Goal: Task Accomplishment & Management: Complete application form

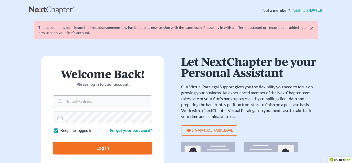
click at [86, 106] on input "Email Address" at bounding box center [108, 101] width 87 height 11
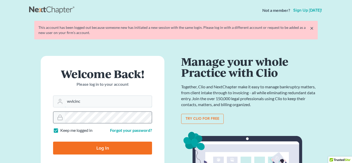
type input "[EMAIL_ADDRESS][DOMAIN_NAME]"
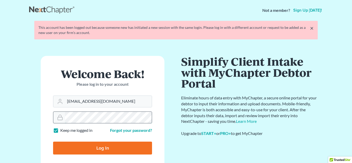
click at [53, 142] on input "Log In" at bounding box center [102, 148] width 99 height 13
type input "Thinking..."
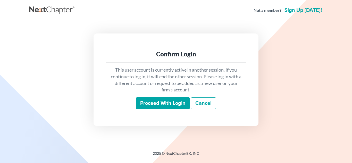
click at [164, 104] on input "Proceed with login" at bounding box center [163, 103] width 54 height 12
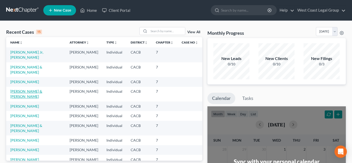
click at [40, 95] on link "[PERSON_NAME] & [PERSON_NAME]" at bounding box center [26, 94] width 32 height 10
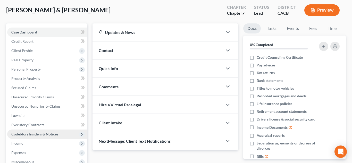
scroll to position [37, 0]
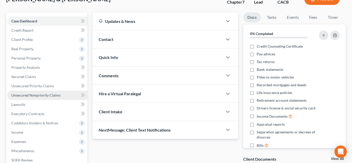
click at [37, 94] on span "Unsecured Nonpriority Claims" at bounding box center [35, 95] width 49 height 4
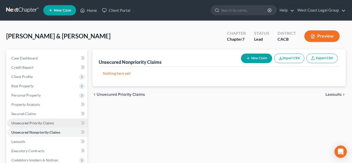
click at [42, 123] on span "Unsecured Priority Claims" at bounding box center [32, 123] width 42 height 4
click at [40, 132] on span "Unsecured Nonpriority Claims" at bounding box center [35, 132] width 49 height 4
click at [256, 60] on button "New Claim" at bounding box center [256, 59] width 31 height 10
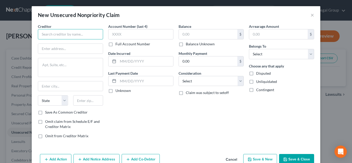
click at [57, 35] on input "text" at bounding box center [70, 34] width 65 height 10
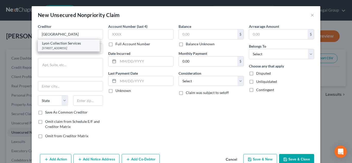
click at [75, 48] on div "7924 West Sahara Ave, Las Vegas, NV 89117" at bounding box center [69, 48] width 54 height 4
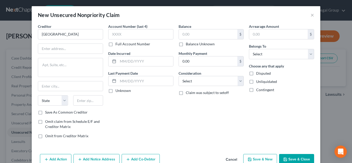
type input "Lyon Collection Services"
type input "7924 West Sahara Ave"
type input "Las Vegas"
select select "31"
type input "89117"
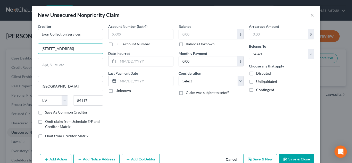
drag, startPoint x: 77, startPoint y: 48, endPoint x: 33, endPoint y: 49, distance: 44.6
click at [33, 49] on div "Creditor * Lyon Collection Services 7924 West Sahara Ave Las Vegas State AL AK …" at bounding box center [176, 88] width 288 height 128
type input "352 Seventh Ave"
type input "New York"
click at [64, 100] on select "State [US_STATE] AK AR AZ CA CO CT DE DC [GEOGRAPHIC_DATA] [GEOGRAPHIC_DATA] GU…" at bounding box center [53, 100] width 30 height 10
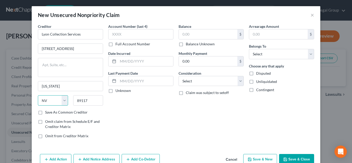
select select "35"
click at [38, 95] on select "State [US_STATE] AK AR AZ CA CO CT DE DC [GEOGRAPHIC_DATA] [GEOGRAPHIC_DATA] GU…" at bounding box center [53, 100] width 30 height 10
click at [87, 102] on input "89117" at bounding box center [88, 100] width 30 height 10
drag, startPoint x: 87, startPoint y: 102, endPoint x: 83, endPoint y: 100, distance: 4.2
click at [84, 100] on input "89117" at bounding box center [88, 100] width 30 height 10
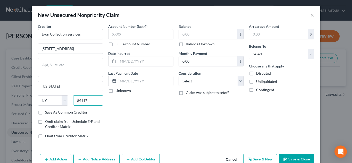
click at [92, 101] on input "89117" at bounding box center [88, 100] width 30 height 10
type input "8"
type input "10001"
click at [45, 113] on label "Save As Common Creditor" at bounding box center [66, 112] width 42 height 5
click at [47, 113] on input "Save As Common Creditor" at bounding box center [48, 111] width 3 height 3
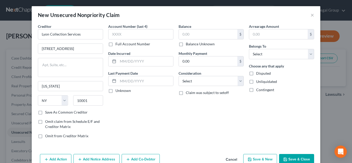
checkbox input "true"
click at [133, 34] on input "text" at bounding box center [140, 34] width 65 height 10
type input "7781"
click at [203, 33] on input "text" at bounding box center [208, 34] width 58 height 10
type input "144.52"
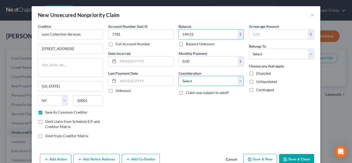
click at [203, 81] on select "Select Cable / Satellite Services Collection Agency Credit Card Debt Debt Couns…" at bounding box center [210, 81] width 65 height 10
select select "2"
click at [178, 76] on select "Select Cable / Satellite Services Collection Agency Credit Card Debt Debt Couns…" at bounding box center [210, 81] width 65 height 10
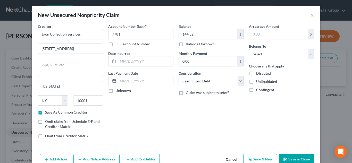
click at [257, 55] on select "Select Debtor 1 Only Debtor 2 Only Debtor 1 And Debtor 2 Only At Least One Of T…" at bounding box center [281, 54] width 65 height 10
select select "2"
click at [249, 49] on select "Select Debtor 1 Only Debtor 2 Only Debtor 1 And Debtor 2 Only At Least One Of T…" at bounding box center [281, 54] width 65 height 10
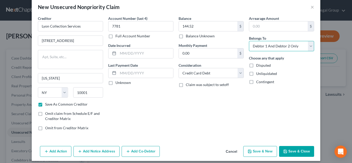
scroll to position [12, 0]
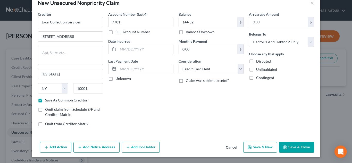
click at [264, 151] on button "Save & New" at bounding box center [260, 147] width 34 height 11
checkbox input "false"
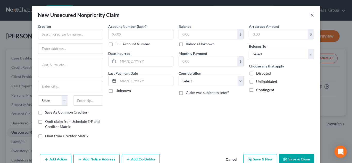
click at [312, 15] on button "×" at bounding box center [312, 15] width 4 height 6
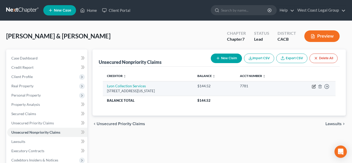
click at [314, 87] on icon "button" at bounding box center [313, 86] width 4 height 4
select select "35"
select select "2"
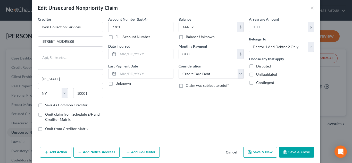
scroll to position [8, 0]
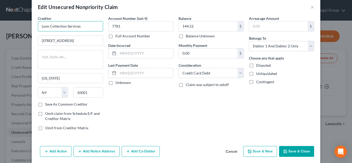
click at [83, 27] on input "Lyon Collection Services" at bounding box center [70, 26] width 65 height 10
type input "Lyon Collection Services/ADP"
click at [261, 150] on button "Save & New" at bounding box center [260, 151] width 34 height 11
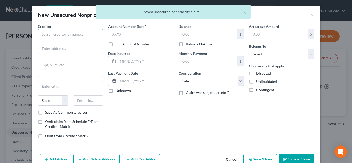
click at [74, 35] on input "text" at bounding box center [70, 34] width 65 height 10
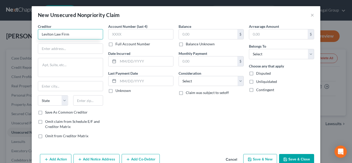
type input "Leviton Law Firm"
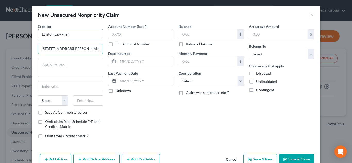
type input "One Pierce Place Suite 725W"
type input "Itasca"
select select "14"
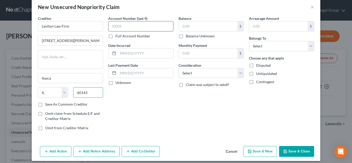
type input "60143"
click at [138, 26] on input "text" at bounding box center [140, 26] width 65 height 10
type input "9973"
click at [132, 57] on input "text" at bounding box center [145, 53] width 55 height 10
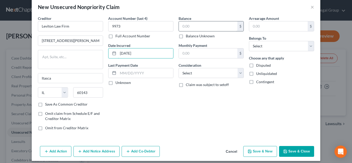
type input "[DATE]"
click at [193, 28] on input "text" at bounding box center [208, 26] width 58 height 10
type input "761.98"
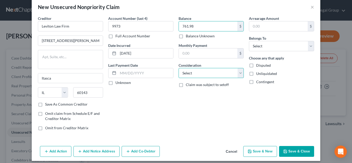
click at [202, 74] on select "Select Cable / Satellite Services Collection Agency Credit Card Debt Debt Couns…" at bounding box center [210, 73] width 65 height 10
select select "2"
click at [178, 68] on select "Select Cable / Satellite Services Collection Agency Credit Card Debt Debt Couns…" at bounding box center [210, 73] width 65 height 10
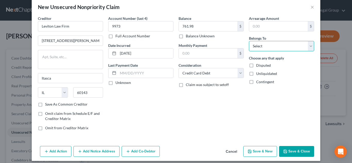
click at [259, 46] on select "Select Debtor 1 Only Debtor 2 Only Debtor 1 And Debtor 2 Only At Least One Of T…" at bounding box center [281, 46] width 65 height 10
select select "2"
click at [249, 41] on select "Select Debtor 1 Only Debtor 2 Only Debtor 1 And Debtor 2 Only At Least One Of T…" at bounding box center [281, 46] width 65 height 10
click at [256, 74] on label "Unliquidated" at bounding box center [266, 73] width 21 height 5
click at [258, 74] on input "Unliquidated" at bounding box center [259, 72] width 3 height 3
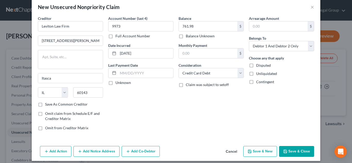
checkbox input "true"
click at [45, 104] on label "Save As Common Creditor" at bounding box center [66, 104] width 42 height 5
click at [47, 104] on input "Save As Common Creditor" at bounding box center [48, 103] width 3 height 3
checkbox input "true"
click at [261, 155] on button "Save & New" at bounding box center [260, 151] width 34 height 11
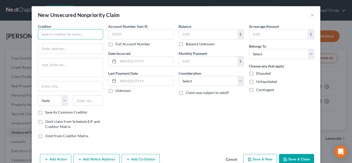
click at [52, 33] on input "text" at bounding box center [70, 34] width 65 height 10
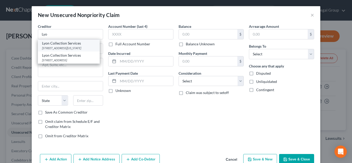
click at [85, 45] on div "Lyon Collection Services" at bounding box center [69, 43] width 54 height 5
type input "Lyon Collection Services"
type input "352 Seventh Ave"
type input "New York"
select select "35"
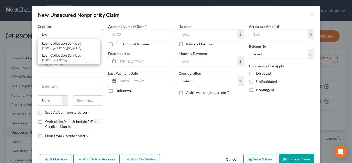
type input "10001"
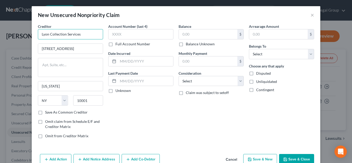
click at [90, 38] on input "Lyon Collection Services" at bounding box center [70, 34] width 65 height 10
type input "Lyon Collection Services/ADP"
click at [118, 34] on input "text" at bounding box center [140, 34] width 65 height 10
type input "3840"
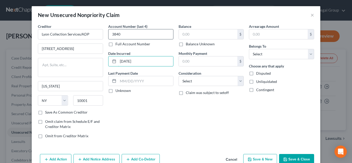
type input "[DATE]"
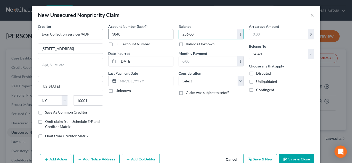
type input "286.00"
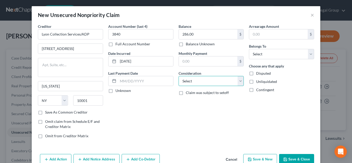
click at [223, 83] on select "Select Cable / Satellite Services Collection Agency Credit Card Debt Debt Couns…" at bounding box center [210, 81] width 65 height 10
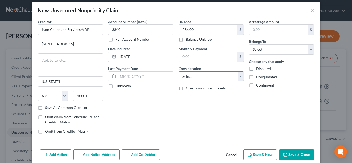
scroll to position [12, 0]
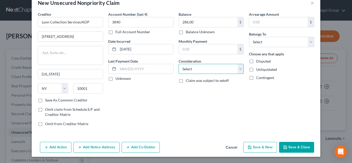
click at [208, 71] on select "Select Cable / Satellite Services Collection Agency Credit Card Debt Debt Couns…" at bounding box center [210, 69] width 65 height 10
select select "2"
click at [178, 64] on select "Select Cable / Satellite Services Collection Agency Credit Card Debt Debt Couns…" at bounding box center [210, 69] width 65 height 10
click at [276, 39] on select "Select Debtor 1 Only Debtor 2 Only Debtor 1 And Debtor 2 Only At Least One Of T…" at bounding box center [281, 42] width 65 height 10
select select "2"
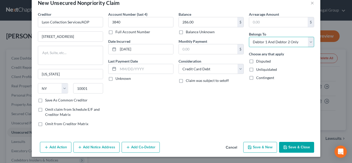
click at [249, 37] on select "Select Debtor 1 Only Debtor 2 Only Debtor 1 And Debtor 2 Only At Least One Of T…" at bounding box center [281, 42] width 65 height 10
click at [256, 71] on label "Unliquidated" at bounding box center [266, 69] width 21 height 5
click at [258, 70] on input "Unliquidated" at bounding box center [259, 68] width 3 height 3
checkbox input "true"
click at [294, 149] on button "Save & Close" at bounding box center [296, 147] width 35 height 11
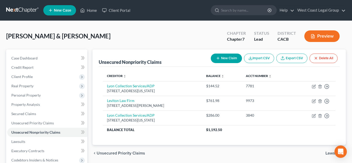
click at [225, 58] on button "New Claim" at bounding box center [226, 59] width 31 height 10
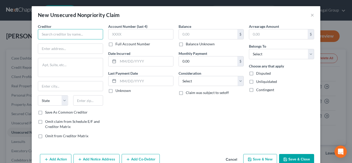
click at [73, 36] on input "text" at bounding box center [70, 34] width 65 height 10
type input "[PERSON_NAME] LLC"
type input "5404 Amber Circle"
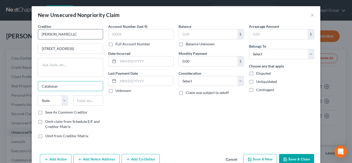
type input "Calabasas"
select select "4"
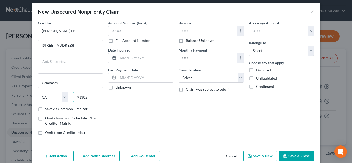
scroll to position [5, 0]
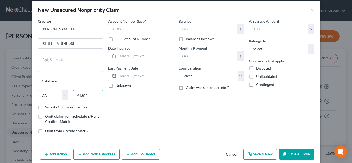
type input "91302"
click at [45, 109] on label "Save As Common Creditor" at bounding box center [66, 106] width 42 height 5
click at [47, 108] on input "Save As Common Creditor" at bounding box center [48, 105] width 3 height 3
checkbox input "true"
click at [122, 28] on input "text" at bounding box center [140, 29] width 65 height 10
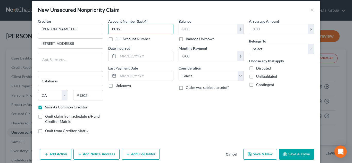
type input "8012"
type input "05/2025"
click at [197, 28] on input "text" at bounding box center [208, 29] width 58 height 10
type input "1"
type input "1,500"
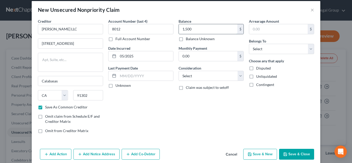
click at [197, 24] on input "1,500" at bounding box center [208, 29] width 58 height 10
type input "7,500"
click at [198, 76] on select "Select Cable / Satellite Services Collection Agency Credit Card Debt Debt Couns…" at bounding box center [210, 76] width 65 height 10
select select "14"
click at [178, 71] on select "Select Cable / Satellite Services Collection Agency Credit Card Debt Debt Couns…" at bounding box center [210, 76] width 65 height 10
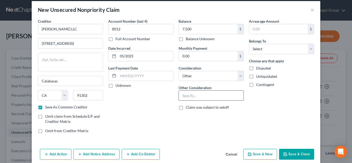
click at [190, 96] on input "text" at bounding box center [211, 96] width 65 height 10
type input "Space rent"
click at [266, 52] on select "Select Debtor 1 Only Debtor 2 Only Debtor 1 And Debtor 2 Only At Least One Of T…" at bounding box center [281, 49] width 65 height 10
select select "2"
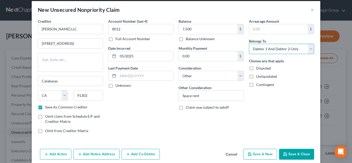
click at [249, 44] on select "Select Debtor 1 Only Debtor 2 Only Debtor 1 And Debtor 2 Only At Least One Of T…" at bounding box center [281, 49] width 65 height 10
click at [256, 77] on label "Unliquidated" at bounding box center [266, 76] width 21 height 5
click at [258, 77] on input "Unliquidated" at bounding box center [259, 75] width 3 height 3
checkbox input "true"
click at [263, 159] on button "Save & New" at bounding box center [260, 154] width 34 height 11
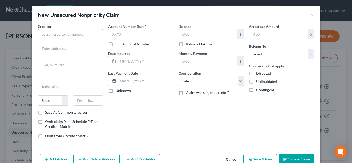
click at [62, 38] on input "text" at bounding box center [70, 34] width 65 height 10
type input "Top Line Collector"
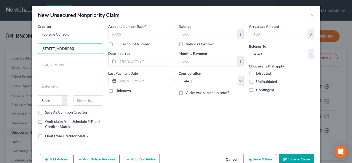
type input "13160 Olathe Rd"
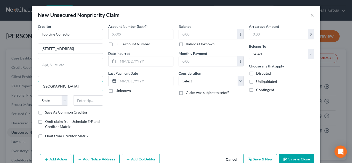
type input "Apple Valley"
select select "4"
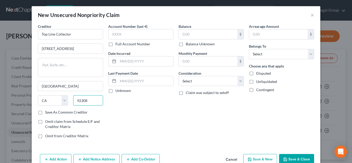
type input "92308"
click at [45, 114] on label "Save As Common Creditor" at bounding box center [66, 112] width 42 height 5
click at [47, 113] on input "Save As Common Creditor" at bounding box center [48, 111] width 3 height 3
checkbox input "true"
click at [132, 37] on input "text" at bounding box center [140, 34] width 65 height 10
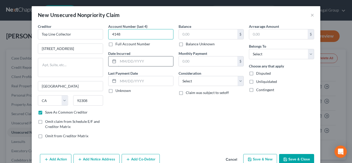
type input "4148"
click at [137, 62] on input "text" at bounding box center [145, 61] width 55 height 10
type input "[DATE]"
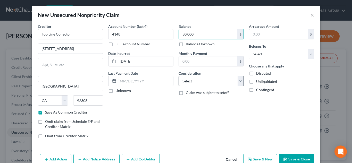
type input "30,000"
click at [192, 82] on select "Select Cable / Satellite Services Collection Agency Credit Card Debt Debt Couns…" at bounding box center [210, 81] width 65 height 10
select select "2"
click at [178, 76] on select "Select Cable / Satellite Services Collection Agency Credit Card Debt Debt Couns…" at bounding box center [210, 81] width 65 height 10
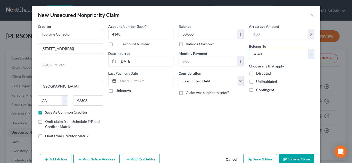
click at [265, 53] on select "Select Debtor 1 Only Debtor 2 Only Debtor 1 And Debtor 2 Only At Least One Of T…" at bounding box center [281, 54] width 65 height 10
select select "2"
click at [249, 49] on select "Select Debtor 1 Only Debtor 2 Only Debtor 1 And Debtor 2 Only At Least One Of T…" at bounding box center [281, 54] width 65 height 10
click at [256, 82] on label "Unliquidated" at bounding box center [266, 81] width 21 height 5
click at [258, 82] on input "Unliquidated" at bounding box center [259, 80] width 3 height 3
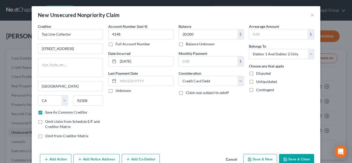
checkbox input "true"
click at [266, 160] on button "Save & New" at bounding box center [260, 159] width 34 height 11
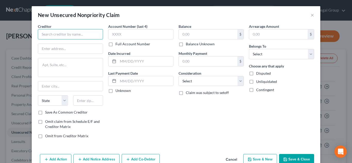
click at [56, 37] on input "text" at bounding box center [70, 34] width 65 height 10
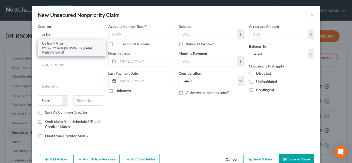
click at [83, 50] on div "PO Box 790408, [GEOGRAPHIC_DATA][PERSON_NAME]" at bounding box center [71, 50] width 59 height 9
type input "US Bank Visa"
type input "PO Box 790408"
type input "St. Louis"
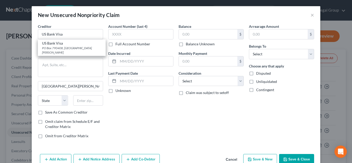
select select "26"
type input "63719"
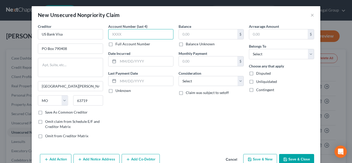
click at [141, 33] on input "text" at bounding box center [140, 34] width 65 height 10
type input "0335"
type input "[DATE]"
type input "16,000"
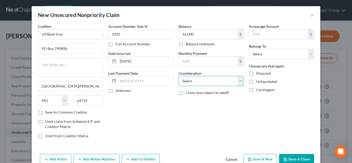
click at [214, 82] on select "Select Cable / Satellite Services Collection Agency Credit Card Debt Debt Couns…" at bounding box center [210, 81] width 65 height 10
select select "2"
click at [178, 76] on select "Select Cable / Satellite Services Collection Agency Credit Card Debt Debt Couns…" at bounding box center [210, 81] width 65 height 10
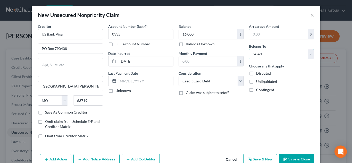
click at [256, 57] on select "Select Debtor 1 Only Debtor 2 Only Debtor 1 And Debtor 2 Only At Least One Of T…" at bounding box center [281, 54] width 65 height 10
select select "2"
click at [249, 49] on select "Select Debtor 1 Only Debtor 2 Only Debtor 1 And Debtor 2 Only At Least One Of T…" at bounding box center [281, 54] width 65 height 10
drag, startPoint x: 250, startPoint y: 81, endPoint x: 258, endPoint y: 129, distance: 49.0
click at [256, 81] on label "Unliquidated" at bounding box center [266, 81] width 21 height 5
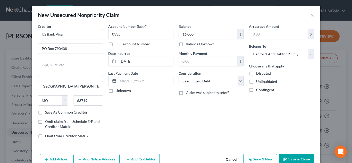
click at [258, 81] on input "Unliquidated" at bounding box center [259, 80] width 3 height 3
checkbox input "true"
click at [259, 159] on button "Save & New" at bounding box center [260, 159] width 34 height 11
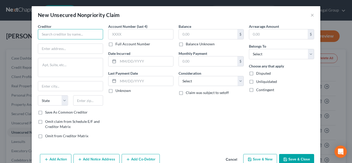
click at [64, 33] on input "text" at bounding box center [70, 34] width 65 height 10
click at [63, 37] on input "Joseph Mann and" at bounding box center [70, 34] width 65 height 10
click at [63, 34] on input "Joseph Mann reed" at bounding box center [70, 34] width 65 height 10
click at [65, 36] on input "Joseph Mann reed" at bounding box center [70, 34] width 65 height 10
click at [67, 35] on input "Joseph Mann reed" at bounding box center [70, 34] width 65 height 10
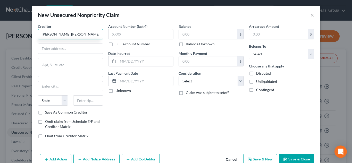
drag, startPoint x: 67, startPoint y: 35, endPoint x: 74, endPoint y: 39, distance: 8.3
click at [67, 37] on input "Joseph Mann reed" at bounding box center [70, 34] width 65 height 10
click at [77, 33] on input "Joseph Mann reed" at bounding box center [70, 34] width 65 height 10
type input "Joseph Mann and Creed"
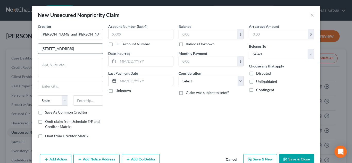
type input "13160 Olathe Rd"
type input "Apple Valley"
select select "4"
type input "92308"
click at [45, 113] on label "Save As Common Creditor" at bounding box center [66, 112] width 42 height 5
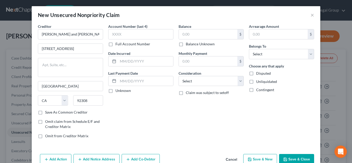
click at [47, 113] on input "Save As Common Creditor" at bounding box center [48, 111] width 3 height 3
checkbox input "true"
click at [86, 35] on input "Joseph Mann and Creed" at bounding box center [70, 34] width 65 height 10
type input "[PERSON_NAME] and Creed/BNB Brothers"
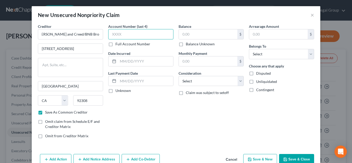
scroll to position [0, 0]
click at [130, 31] on input "text" at bounding box center [140, 34] width 65 height 10
type input "3008"
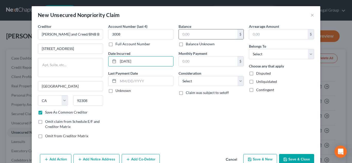
type input "[DATE]"
click at [212, 36] on input "text" at bounding box center [208, 34] width 58 height 10
type input "1,045"
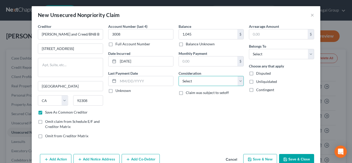
drag, startPoint x: 209, startPoint y: 77, endPoint x: 207, endPoint y: 80, distance: 4.2
click at [209, 77] on select "Select Cable / Satellite Services Collection Agency Credit Card Debt Debt Couns…" at bounding box center [210, 81] width 65 height 10
select select "14"
click at [178, 76] on select "Select Cable / Satellite Services Collection Agency Credit Card Debt Debt Couns…" at bounding box center [210, 81] width 65 height 10
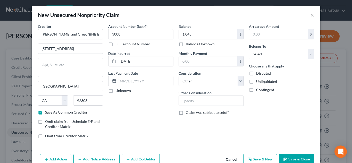
click at [193, 95] on label "Other Consideration" at bounding box center [194, 92] width 33 height 5
click at [205, 79] on select "Select Cable / Satellite Services Collection Agency Credit Card Debt Debt Couns…" at bounding box center [210, 81] width 65 height 10
click at [195, 122] on div "Balance 1,045.00 $ Balance Unknown Balance Undetermined 1,045 $ Balance Unknown…" at bounding box center [211, 83] width 70 height 119
click at [199, 104] on input "text" at bounding box center [211, 101] width 65 height 10
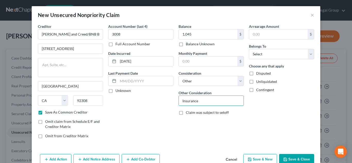
type input "Insurance"
click at [256, 82] on label "Unliquidated" at bounding box center [266, 81] width 21 height 5
click at [258, 82] on input "Unliquidated" at bounding box center [259, 80] width 3 height 3
checkbox input "true"
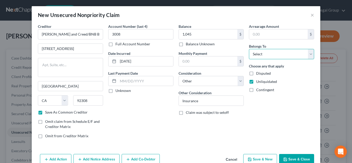
click at [258, 55] on select "Select Debtor 1 Only Debtor 2 Only Debtor 1 And Debtor 2 Only At Least One Of T…" at bounding box center [281, 54] width 65 height 10
select select "2"
click at [249, 49] on select "Select Debtor 1 Only Debtor 2 Only Debtor 1 And Debtor 2 Only At Least One Of T…" at bounding box center [281, 54] width 65 height 10
click at [266, 158] on button "Save & New" at bounding box center [260, 159] width 34 height 11
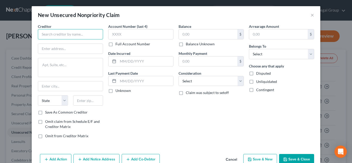
click at [56, 37] on input "text" at bounding box center [70, 34] width 65 height 10
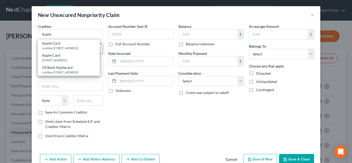
click at [53, 44] on div "Apple Card" at bounding box center [69, 43] width 54 height 5
type input "Apple Card"
type input "Lockbox 6112"
type textarea "PO Box 7247"
type input "Philadelphia"
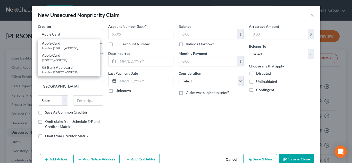
select select "39"
type input "19170"
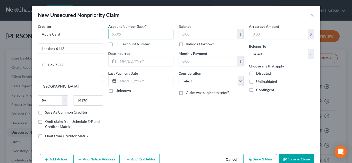
click at [124, 36] on input "text" at bounding box center [140, 34] width 65 height 10
type input "9"
type input "8012"
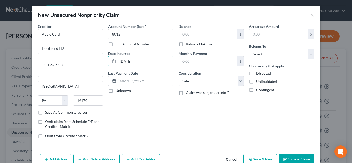
type input "[DATE]"
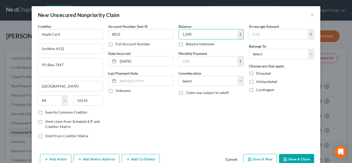
type input "1,500"
click at [203, 80] on select "Select Cable / Satellite Services Collection Agency Credit Card Debt Debt Couns…" at bounding box center [210, 81] width 65 height 10
select select "2"
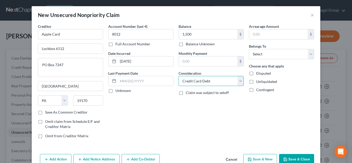
click at [178, 76] on select "Select Cable / Satellite Services Collection Agency Credit Card Debt Debt Couns…" at bounding box center [210, 81] width 65 height 10
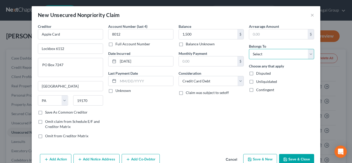
click at [259, 57] on select "Select Debtor 1 Only Debtor 2 Only Debtor 1 And Debtor 2 Only At Least One Of T…" at bounding box center [281, 54] width 65 height 10
select select "2"
click at [249, 49] on select "Select Debtor 1 Only Debtor 2 Only Debtor 1 And Debtor 2 Only At Least One Of T…" at bounding box center [281, 54] width 65 height 10
click at [256, 81] on label "Unliquidated" at bounding box center [266, 81] width 21 height 5
click at [258, 81] on input "Unliquidated" at bounding box center [259, 80] width 3 height 3
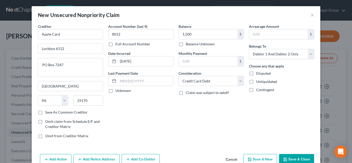
checkbox input "true"
click at [264, 161] on button "Save & New" at bounding box center [260, 159] width 34 height 11
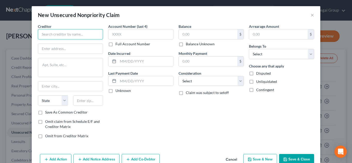
click at [73, 34] on input "text" at bounding box center [70, 34] width 65 height 10
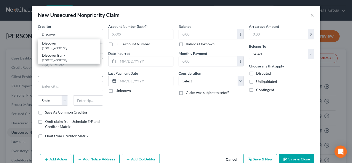
click at [72, 58] on div "[STREET_ADDRESS]" at bounding box center [69, 60] width 54 height 4
type input "Discover Bank"
type input "PO Box 6103"
type input "Carol Stream"
select select "14"
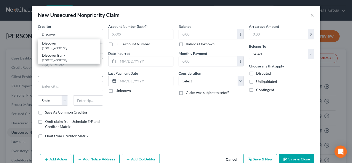
type input "60197"
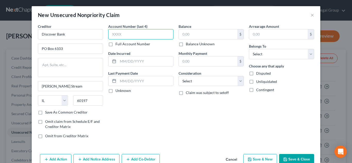
click at [121, 37] on input "text" at bounding box center [140, 34] width 65 height 10
type input "5217"
type input "[DATE]"
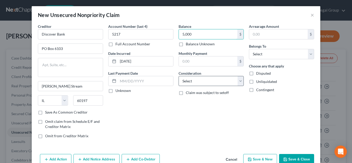
type input "5,000"
click at [231, 79] on select "Select Cable / Satellite Services Collection Agency Credit Card Debt Debt Couns…" at bounding box center [210, 81] width 65 height 10
select select "2"
click at [178, 76] on select "Select Cable / Satellite Services Collection Agency Credit Card Debt Debt Couns…" at bounding box center [210, 81] width 65 height 10
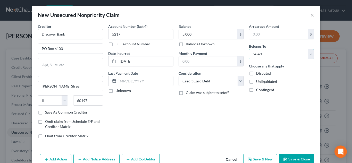
click at [290, 52] on select "Select Debtor 1 Only Debtor 2 Only Debtor 1 And Debtor 2 Only At Least One Of T…" at bounding box center [281, 54] width 65 height 10
select select "2"
click at [249, 49] on select "Select Debtor 1 Only Debtor 2 Only Debtor 1 And Debtor 2 Only At Least One Of T…" at bounding box center [281, 54] width 65 height 10
drag, startPoint x: 250, startPoint y: 83, endPoint x: 256, endPoint y: 131, distance: 48.2
click at [256, 83] on label "Unliquidated" at bounding box center [266, 81] width 21 height 5
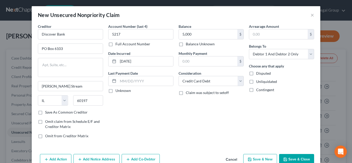
click at [258, 82] on input "Unliquidated" at bounding box center [259, 80] width 3 height 3
checkbox input "true"
click at [264, 159] on button "Save & New" at bounding box center [260, 159] width 34 height 11
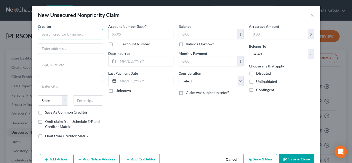
click at [83, 37] on input "text" at bounding box center [70, 34] width 65 height 10
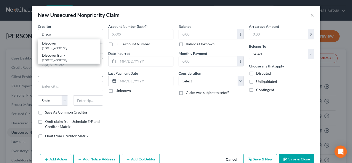
click at [95, 59] on div "Discover Bank PO Box 6103, Carol Stream, IL 60197" at bounding box center [69, 57] width 62 height 12
type input "Discover Bank"
type input "PO Box 6103"
type input "Carol Stream"
select select "14"
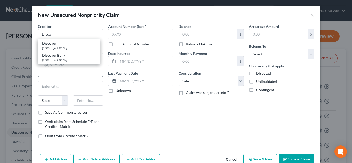
type input "60197"
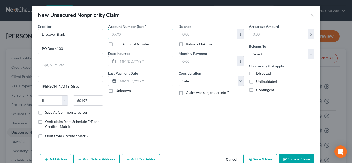
click at [118, 35] on input "text" at bounding box center [140, 34] width 65 height 10
type input "1440"
type input "[DATE]"
type input "8,000"
click at [190, 75] on label "Consideration" at bounding box center [189, 73] width 23 height 5
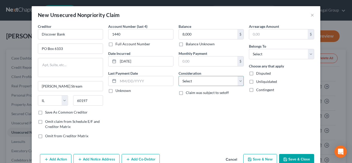
click at [190, 80] on select "Select Cable / Satellite Services Collection Agency Credit Card Debt Debt Couns…" at bounding box center [210, 81] width 65 height 10
select select "2"
click at [178, 76] on select "Select Cable / Satellite Services Collection Agency Credit Card Debt Debt Couns…" at bounding box center [210, 81] width 65 height 10
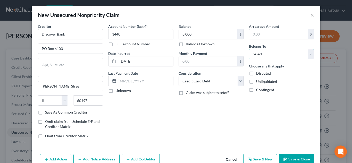
click at [282, 57] on select "Select Debtor 1 Only Debtor 2 Only Debtor 1 And Debtor 2 Only At Least One Of T…" at bounding box center [281, 54] width 65 height 10
select select "2"
click at [249, 49] on select "Select Debtor 1 Only Debtor 2 Only Debtor 1 And Debtor 2 Only At Least One Of T…" at bounding box center [281, 54] width 65 height 10
drag, startPoint x: 253, startPoint y: 82, endPoint x: 251, endPoint y: 84, distance: 2.8
click at [256, 82] on label "Unliquidated" at bounding box center [266, 81] width 21 height 5
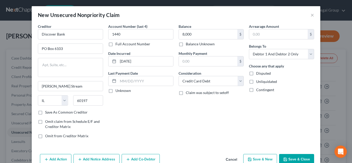
click at [258, 82] on input "Unliquidated" at bounding box center [259, 80] width 3 height 3
checkbox input "true"
click at [263, 157] on button "Save & New" at bounding box center [260, 159] width 34 height 11
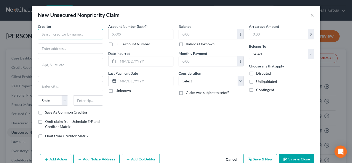
click at [66, 36] on input "text" at bounding box center [70, 34] width 65 height 10
type input "Flagstar Bank"
type input "PO Box 790406"
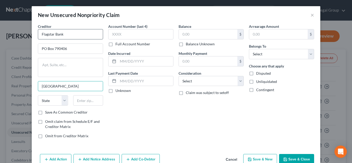
type input "St Louis"
select select "26"
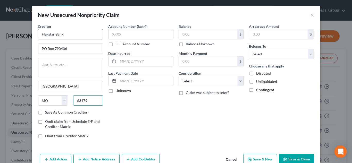
type input "63179"
type input "Saint Louis"
click at [29, 129] on div "New Unsecured Nonpriority Claim × Creditor * Flagstar Bank PO Box 790406 Saint …" at bounding box center [176, 81] width 352 height 163
click at [45, 114] on label "Save As Common Creditor" at bounding box center [66, 112] width 42 height 5
click at [47, 113] on input "Save As Common Creditor" at bounding box center [48, 111] width 3 height 3
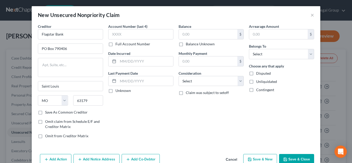
checkbox input "true"
click at [138, 34] on input "text" at bounding box center [140, 34] width 65 height 10
type input "4148"
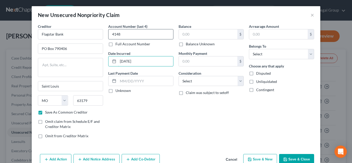
type input "[DATE]"
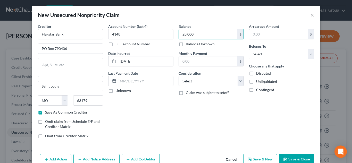
type input "28,000"
click at [75, 25] on div "Creditor * Flagstar Bank" at bounding box center [70, 32] width 65 height 16
click at [70, 32] on input "Flagstar Bank" at bounding box center [70, 34] width 65 height 10
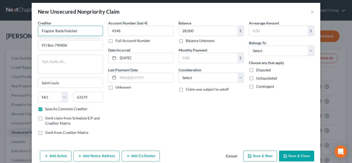
scroll to position [8, 0]
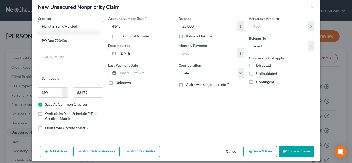
type input "Flagstar Bank/Halsted"
click at [101, 153] on button "Add Notice Address" at bounding box center [96, 151] width 46 height 11
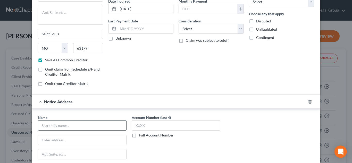
scroll to position [53, 0]
click at [71, 123] on input "text" at bounding box center [82, 125] width 89 height 10
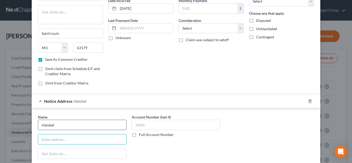
type input "Halsted"
type input "PO Box 828"
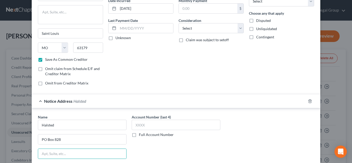
scroll to position [123, 0]
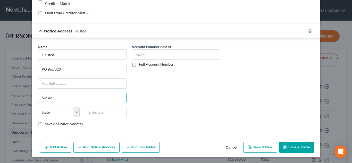
type input "Skokie"
select select "14"
type input "60076"
click at [45, 124] on label "Save As Notice Address" at bounding box center [64, 123] width 38 height 5
click at [47, 124] on input "Save As Notice Address" at bounding box center [48, 122] width 3 height 3
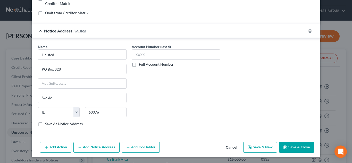
checkbox input "true"
click at [147, 56] on input "text" at bounding box center [176, 54] width 89 height 10
type input "4148"
click at [265, 145] on button "Save & New" at bounding box center [260, 147] width 34 height 11
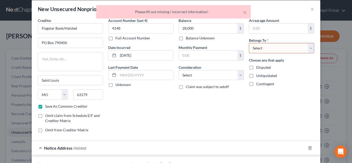
scroll to position [2, 0]
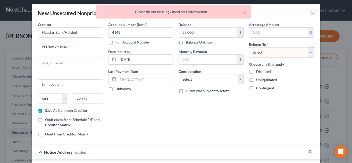
click at [268, 53] on select "Select Debtor 1 Only Debtor 2 Only Debtor 1 And Debtor 2 Only At Least One Of T…" at bounding box center [281, 52] width 65 height 10
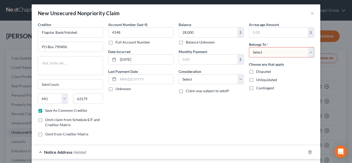
select select "2"
click at [249, 47] on select "Select Debtor 1 Only Debtor 2 Only Debtor 1 And Debtor 2 Only At Least One Of T…" at bounding box center [281, 52] width 65 height 10
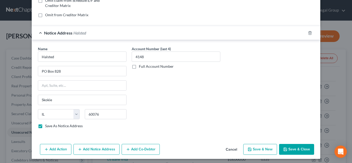
scroll to position [123, 0]
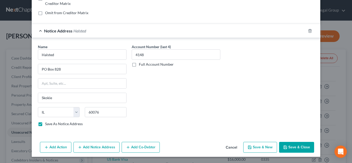
click at [265, 150] on button "Save & New" at bounding box center [260, 147] width 34 height 11
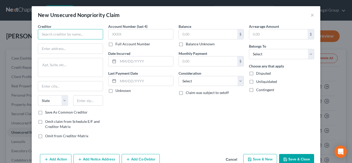
click at [77, 32] on input "text" at bounding box center [70, 34] width 65 height 10
type input "U"
type input "US Ba"
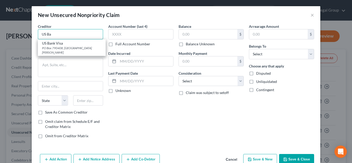
drag, startPoint x: 72, startPoint y: 34, endPoint x: 20, endPoint y: 30, distance: 52.9
click at [20, 30] on div "New Unsecured Nonpriority Claim × Creditor * US Ba US Bank Visa PO Box 790408, …" at bounding box center [176, 81] width 352 height 163
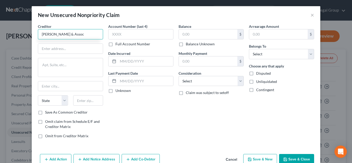
type input "Zwicker & Assoc"
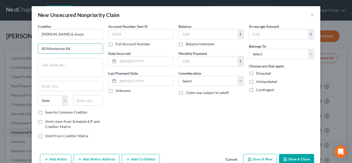
type input "80 Minuteman Rd"
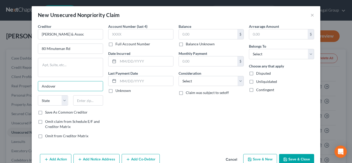
type input "Andover"
select select "22"
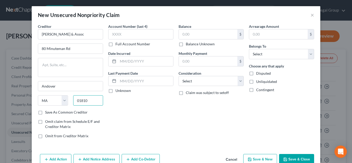
type input "01810"
click at [45, 114] on label "Save As Common Creditor" at bounding box center [66, 112] width 42 height 5
click at [47, 113] on input "Save As Common Creditor" at bounding box center [48, 111] width 3 height 3
checkbox input "true"
click at [113, 33] on input "text" at bounding box center [140, 34] width 65 height 10
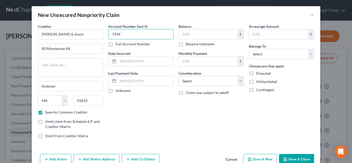
type input "7544"
type input "[DATE]"
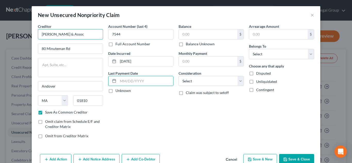
click at [79, 38] on input "Zwicker & Assoc" at bounding box center [70, 34] width 65 height 10
type input "[PERSON_NAME] & Assoc/US Bank"
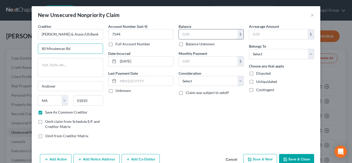
click at [216, 32] on input "text" at bounding box center [208, 34] width 58 height 10
type input "22,000"
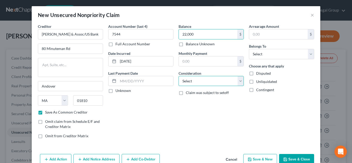
click at [219, 85] on select "Select Cable / Satellite Services Collection Agency Credit Card Debt Debt Couns…" at bounding box center [210, 81] width 65 height 10
select select "2"
click at [178, 76] on select "Select Cable / Satellite Services Collection Agency Credit Card Debt Debt Couns…" at bounding box center [210, 81] width 65 height 10
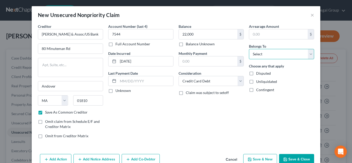
click at [257, 56] on select "Select Debtor 1 Only Debtor 2 Only Debtor 1 And Debtor 2 Only At Least One Of T…" at bounding box center [281, 54] width 65 height 10
select select "2"
click at [249, 49] on select "Select Debtor 1 Only Debtor 2 Only Debtor 1 And Debtor 2 Only At Least One Of T…" at bounding box center [281, 54] width 65 height 10
click at [256, 83] on label "Unliquidated" at bounding box center [266, 81] width 21 height 5
click at [258, 82] on input "Unliquidated" at bounding box center [259, 80] width 3 height 3
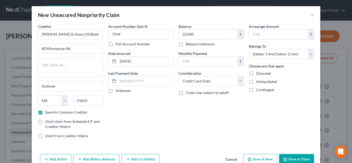
checkbox input "true"
click at [261, 159] on button "Save & New" at bounding box center [260, 159] width 34 height 11
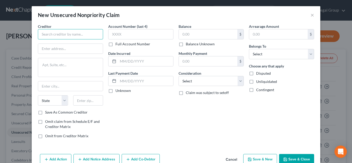
click at [75, 33] on input "text" at bounding box center [70, 34] width 65 height 10
type input "[PERSON_NAME] [PERSON_NAME] LLP"
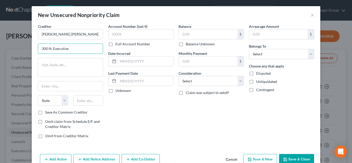
click at [83, 39] on div "Creditor * Rausch Sturm LLP 300 N. Executive State AL AK AR AZ CA CO CT DE DC F…" at bounding box center [70, 67] width 65 height 86
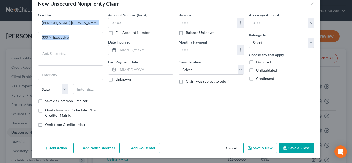
scroll to position [12, 0]
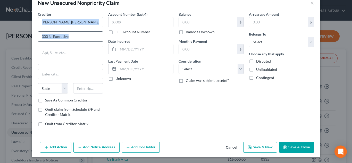
click at [80, 36] on input "300 N. Executive" at bounding box center [70, 37] width 65 height 10
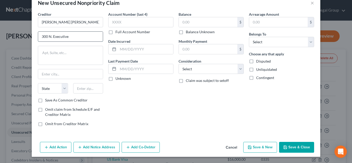
click at [80, 36] on input "300 N. Executive" at bounding box center [70, 37] width 65 height 10
click at [55, 36] on input "300 N. Suite 200" at bounding box center [70, 37] width 65 height 10
click at [53, 38] on input "300 N. Suite 200" at bounding box center [70, 37] width 65 height 10
type input "300 N. Executive Drive Suite 200"
click at [51, 73] on input "text" at bounding box center [70, 74] width 65 height 10
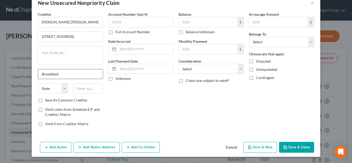
type input "Brookfield"
select select "52"
type input "53005"
click at [45, 100] on label "Save As Common Creditor" at bounding box center [66, 100] width 42 height 5
click at [47, 100] on input "Save As Common Creditor" at bounding box center [48, 99] width 3 height 3
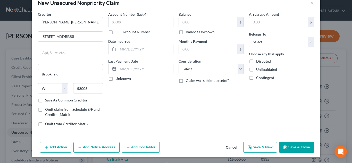
checkbox input "true"
click at [155, 26] on input "text" at bounding box center [140, 22] width 65 height 10
type input "2848"
click at [150, 48] on input "text" at bounding box center [145, 49] width 55 height 10
type input "[DATE]"
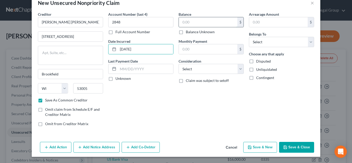
click at [187, 25] on input "text" at bounding box center [208, 22] width 58 height 10
type input "3,000"
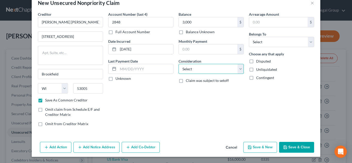
click at [187, 69] on select "Select Cable / Satellite Services Collection Agency Credit Card Debt Debt Couns…" at bounding box center [210, 69] width 65 height 10
select select "2"
click at [178, 64] on select "Select Cable / Satellite Services Collection Agency Credit Card Debt Debt Couns…" at bounding box center [210, 69] width 65 height 10
click at [255, 40] on select "Select Debtor 1 Only Debtor 2 Only Debtor 1 And Debtor 2 Only At Least One Of T…" at bounding box center [281, 42] width 65 height 10
select select "2"
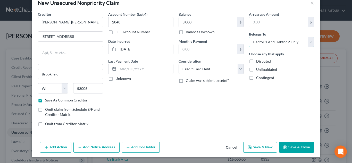
click at [249, 37] on select "Select Debtor 1 Only Debtor 2 Only Debtor 1 And Debtor 2 Only At Least One Of T…" at bounding box center [281, 42] width 65 height 10
click at [256, 70] on label "Unliquidated" at bounding box center [266, 69] width 21 height 5
click at [258, 70] on input "Unliquidated" at bounding box center [259, 68] width 3 height 3
checkbox input "true"
click at [265, 146] on button "Save & New" at bounding box center [260, 147] width 34 height 11
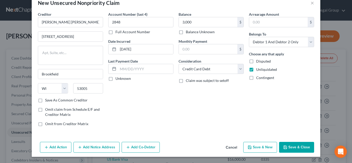
checkbox input "false"
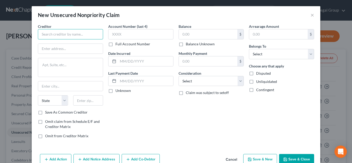
click at [73, 35] on input "text" at bounding box center [70, 34] width 65 height 10
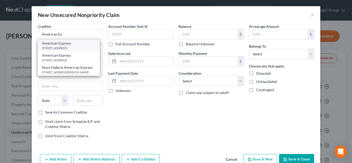
click at [74, 44] on div "American Express" at bounding box center [69, 43] width 54 height 5
type input "American Express"
type input "250 N. Sunnyslope rd"
type textarea "Suite 300"
type input "Chesterfield"
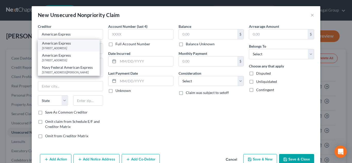
select select "26"
type input "63005"
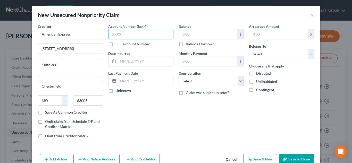
click at [130, 36] on input "text" at bounding box center [140, 34] width 65 height 10
type input "2005"
type input "[DATE]"
type input "6,000"
click at [190, 86] on div "Balance 6,000.00 $ Balance Unknown Balance Undetermined 6,000 $ Balance Unknown…" at bounding box center [211, 83] width 70 height 119
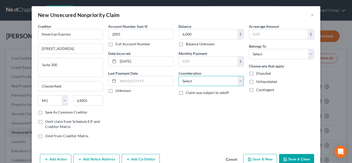
click at [190, 83] on select "Select Cable / Satellite Services Collection Agency Credit Card Debt Debt Couns…" at bounding box center [210, 81] width 65 height 10
select select "2"
click at [178, 76] on select "Select Cable / Satellite Services Collection Agency Credit Card Debt Debt Couns…" at bounding box center [210, 81] width 65 height 10
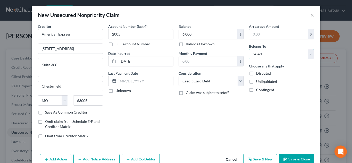
click at [253, 52] on select "Select Debtor 1 Only Debtor 2 Only Debtor 1 And Debtor 2 Only At Least One Of T…" at bounding box center [281, 54] width 65 height 10
select select "2"
click at [249, 49] on select "Select Debtor 1 Only Debtor 2 Only Debtor 1 And Debtor 2 Only At Least One Of T…" at bounding box center [281, 54] width 65 height 10
drag, startPoint x: 251, startPoint y: 81, endPoint x: 267, endPoint y: 135, distance: 56.9
click at [256, 81] on label "Unliquidated" at bounding box center [266, 81] width 21 height 5
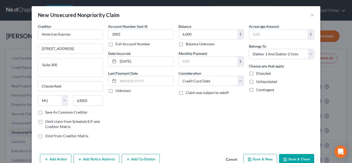
click at [258, 81] on input "Unliquidated" at bounding box center [259, 80] width 3 height 3
checkbox input "true"
click at [261, 160] on button "Save & New" at bounding box center [260, 159] width 34 height 11
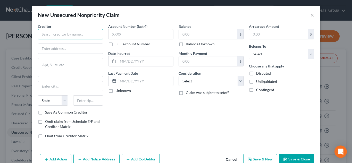
click at [71, 34] on input "text" at bounding box center [70, 34] width 65 height 10
type input "FirstSource"
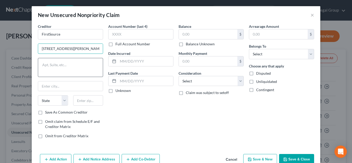
type input "205 Bryant Woods South"
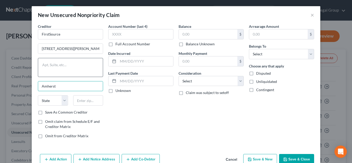
type input "Amherst"
select select "35"
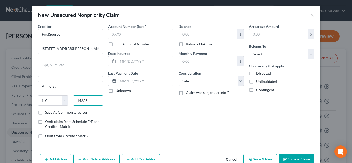
type input "14228"
click at [45, 113] on label "Save As Common Creditor" at bounding box center [66, 112] width 42 height 5
click at [47, 113] on input "Save As Common Creditor" at bounding box center [48, 111] width 3 height 3
checkbox input "true"
type input "Buffalo"
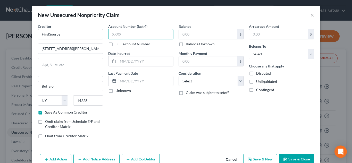
click at [148, 33] on input "text" at bounding box center [140, 34] width 65 height 10
type input "a"
type input "7533"
type input "[DATE]"
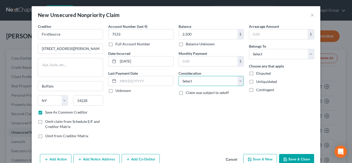
click at [210, 78] on select "Select Cable / Satellite Services Collection Agency Credit Card Debt Debt Couns…" at bounding box center [210, 81] width 65 height 10
click at [178, 76] on select "Select Cable / Satellite Services Collection Agency Credit Card Debt Debt Couns…" at bounding box center [210, 81] width 65 height 10
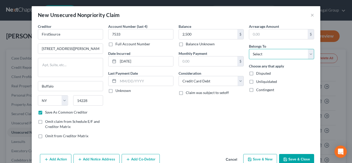
click at [254, 54] on select "Select Debtor 1 Only Debtor 2 Only Debtor 1 And Debtor 2 Only At Least One Of T…" at bounding box center [281, 54] width 65 height 10
click at [249, 49] on select "Select Debtor 1 Only Debtor 2 Only Debtor 1 And Debtor 2 Only At Least One Of T…" at bounding box center [281, 54] width 65 height 10
click at [256, 82] on label "Unliquidated" at bounding box center [266, 81] width 21 height 5
click at [258, 82] on input "Unliquidated" at bounding box center [259, 80] width 3 height 3
click at [257, 160] on button "Save & New" at bounding box center [260, 159] width 34 height 11
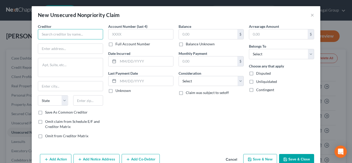
click at [48, 34] on input "text" at bounding box center [70, 34] width 65 height 10
click at [80, 31] on input "Firstsource US Bank" at bounding box center [70, 34] width 65 height 10
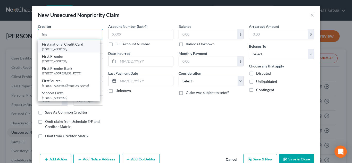
scroll to position [38, 0]
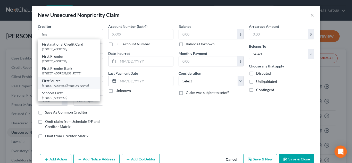
click at [72, 85] on div "[STREET_ADDRESS][PERSON_NAME]" at bounding box center [69, 85] width 54 height 4
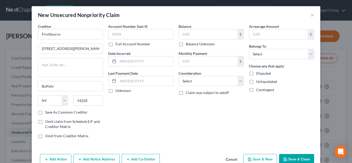
scroll to position [0, 0]
click at [71, 39] on input "FirstSource" at bounding box center [70, 34] width 65 height 10
click at [137, 35] on input "text" at bounding box center [140, 34] width 65 height 10
click at [188, 82] on select "Select Cable / Satellite Services Collection Agency Credit Card Debt Debt Couns…" at bounding box center [210, 81] width 65 height 10
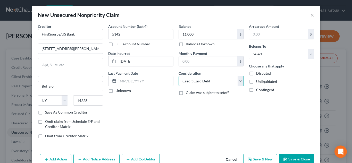
click at [178, 76] on select "Select Cable / Satellite Services Collection Agency Credit Card Debt Debt Couns…" at bounding box center [210, 81] width 65 height 10
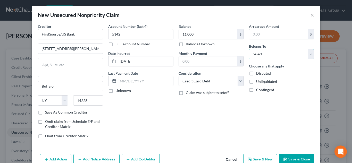
click at [258, 56] on select "Select Debtor 1 Only Debtor 2 Only Debtor 1 And Debtor 2 Only At Least One Of T…" at bounding box center [281, 54] width 65 height 10
click at [249, 49] on select "Select Debtor 1 Only Debtor 2 Only Debtor 1 And Debtor 2 Only At Least One Of T…" at bounding box center [281, 54] width 65 height 10
click at [256, 82] on label "Unliquidated" at bounding box center [266, 81] width 21 height 5
click at [258, 82] on input "Unliquidated" at bounding box center [259, 80] width 3 height 3
click at [265, 162] on button "Save & New" at bounding box center [260, 159] width 34 height 11
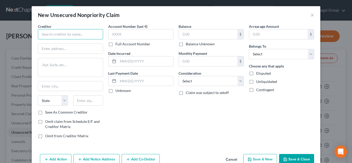
click at [69, 30] on input "text" at bounding box center [70, 34] width 65 height 10
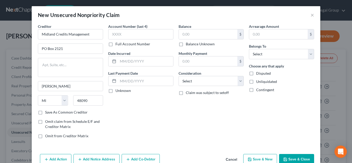
click at [45, 112] on label "Save As Common Creditor" at bounding box center [66, 112] width 42 height 5
click at [47, 112] on input "Save As Common Creditor" at bounding box center [48, 111] width 3 height 3
click at [131, 33] on input "text" at bounding box center [140, 34] width 65 height 10
click at [189, 80] on select "Select Cable / Satellite Services Collection Agency Credit Card Debt Debt Couns…" at bounding box center [210, 81] width 65 height 10
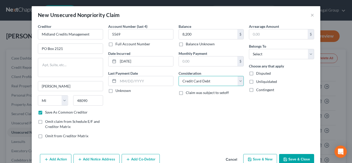
click at [178, 76] on select "Select Cable / Satellite Services Collection Agency Credit Card Debt Debt Couns…" at bounding box center [210, 81] width 65 height 10
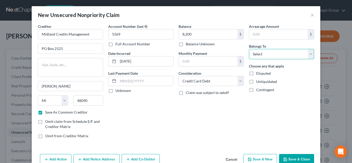
click at [265, 53] on select "Select Debtor 1 Only Debtor 2 Only Debtor 1 And Debtor 2 Only At Least One Of T…" at bounding box center [281, 54] width 65 height 10
click at [249, 49] on select "Select Debtor 1 Only Debtor 2 Only Debtor 1 And Debtor 2 Only At Least One Of T…" at bounding box center [281, 54] width 65 height 10
click at [256, 83] on label "Unliquidated" at bounding box center [266, 81] width 21 height 5
click at [258, 82] on input "Unliquidated" at bounding box center [259, 80] width 3 height 3
click at [260, 157] on button "Save & New" at bounding box center [260, 159] width 34 height 11
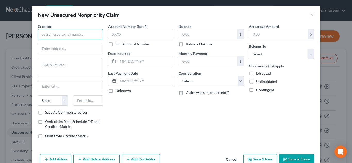
click at [80, 34] on input "text" at bounding box center [70, 34] width 65 height 10
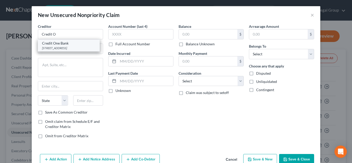
click at [89, 46] on div "[STREET_ADDRESS]" at bounding box center [69, 48] width 54 height 4
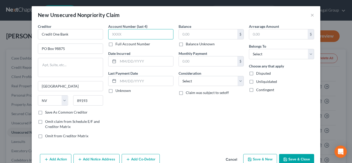
click at [126, 35] on input "text" at bounding box center [140, 34] width 65 height 10
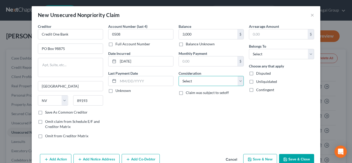
click at [199, 81] on select "Select Cable / Satellite Services Collection Agency Credit Card Debt Debt Couns…" at bounding box center [210, 81] width 65 height 10
click at [178, 76] on select "Select Cable / Satellite Services Collection Agency Credit Card Debt Debt Couns…" at bounding box center [210, 81] width 65 height 10
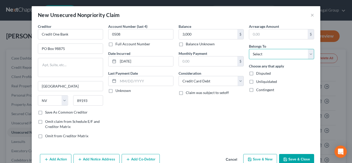
click at [264, 56] on select "Select Debtor 1 Only Debtor 2 Only Debtor 1 And Debtor 2 Only At Least One Of T…" at bounding box center [281, 54] width 65 height 10
click at [249, 49] on select "Select Debtor 1 Only Debtor 2 Only Debtor 1 And Debtor 2 Only At Least One Of T…" at bounding box center [281, 54] width 65 height 10
click at [256, 83] on label "Unliquidated" at bounding box center [266, 81] width 21 height 5
click at [258, 82] on input "Unliquidated" at bounding box center [259, 80] width 3 height 3
click at [45, 113] on label "Save As Common Creditor" at bounding box center [66, 112] width 42 height 5
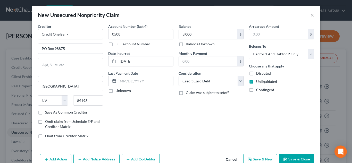
click at [47, 113] on input "Save As Common Creditor" at bounding box center [48, 111] width 3 height 3
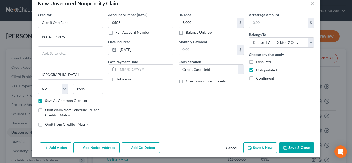
scroll to position [12, 0]
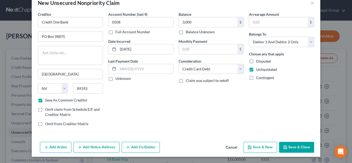
click at [263, 148] on button "Save & New" at bounding box center [260, 147] width 34 height 11
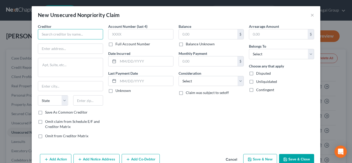
click at [53, 37] on input "text" at bounding box center [70, 34] width 65 height 10
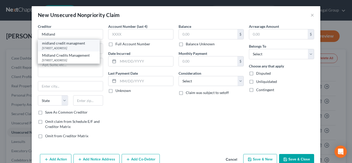
click at [69, 49] on div "[STREET_ADDRESS]" at bounding box center [69, 48] width 54 height 4
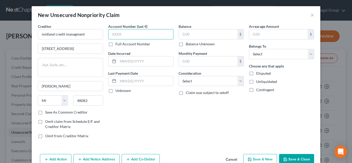
click at [128, 38] on input "text" at bounding box center [140, 34] width 65 height 10
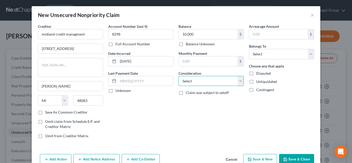
click at [217, 86] on select "Select Cable / Satellite Services Collection Agency Credit Card Debt Debt Couns…" at bounding box center [210, 81] width 65 height 10
click at [178, 76] on select "Select Cable / Satellite Services Collection Agency Credit Card Debt Debt Couns…" at bounding box center [210, 81] width 65 height 10
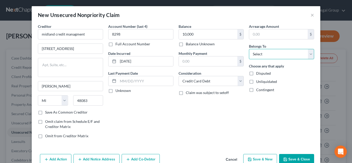
click at [262, 54] on select "Select Debtor 1 Only Debtor 2 Only Debtor 1 And Debtor 2 Only At Least One Of T…" at bounding box center [281, 54] width 65 height 10
click at [249, 49] on select "Select Debtor 1 Only Debtor 2 Only Debtor 1 And Debtor 2 Only At Least One Of T…" at bounding box center [281, 54] width 65 height 10
click at [256, 82] on label "Unliquidated" at bounding box center [266, 81] width 21 height 5
click at [258, 82] on input "Unliquidated" at bounding box center [259, 80] width 3 height 3
click at [260, 160] on button "Save & New" at bounding box center [260, 159] width 34 height 11
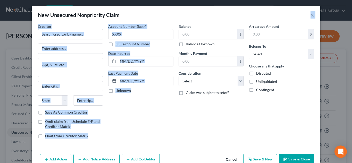
drag, startPoint x: 279, startPoint y: 19, endPoint x: 188, endPoint y: 144, distance: 154.4
click at [178, 114] on div "New Unsecured Nonpriority Claim × Creditor * State AL AK AR AZ CA CO CT DE DC F…" at bounding box center [176, 87] width 288 height 163
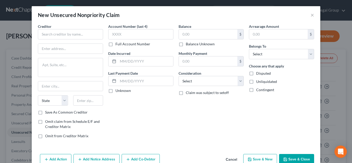
click at [189, 136] on div "Balance $ Balance Unknown Balance Undetermined $ Balance Unknown Monthly Paymen…" at bounding box center [211, 83] width 70 height 119
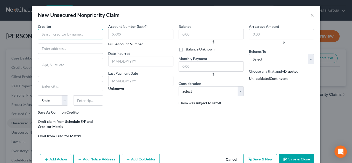
click at [86, 36] on input "text" at bounding box center [70, 34] width 65 height 10
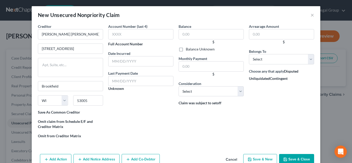
click at [39, 112] on label "Save As Common Creditor" at bounding box center [59, 112] width 42 height 5
click at [39, 112] on input "Save As Common Creditor" at bounding box center [39, 111] width 3 height 3
click at [140, 37] on input "text" at bounding box center [140, 34] width 65 height 10
click at [116, 63] on input "text" at bounding box center [140, 61] width 65 height 10
click at [189, 37] on input "text" at bounding box center [210, 34] width 65 height 10
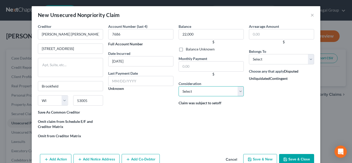
click at [203, 87] on select "Select Cable / Satellite Services Collection Agency Credit Card Debt Debt Couns…" at bounding box center [210, 91] width 65 height 10
click at [178, 86] on select "Select Cable / Satellite Services Collection Agency Credit Card Debt Debt Couns…" at bounding box center [210, 91] width 65 height 10
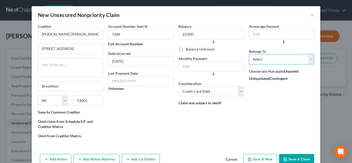
click at [262, 60] on select "Select Debtor 1 Only Debtor 2 Only Debtor 1 And Debtor 2 Only At Least One Of T…" at bounding box center [281, 59] width 65 height 10
click at [249, 54] on select "Select Debtor 1 Only Debtor 2 Only Debtor 1 And Debtor 2 Only At Least One Of T…" at bounding box center [281, 59] width 65 height 10
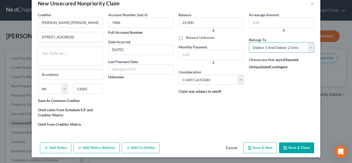
scroll to position [12, 0]
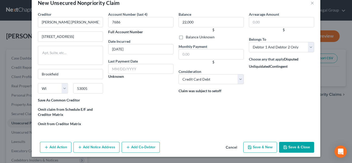
click at [262, 66] on span "Unliquidated" at bounding box center [259, 66] width 21 height 4
click at [298, 60] on input "Unliquidated" at bounding box center [299, 57] width 3 height 3
click at [253, 146] on button "Save & New" at bounding box center [260, 147] width 34 height 11
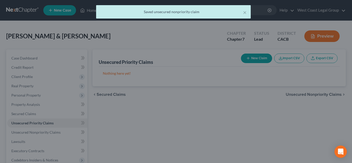
click at [34, 133] on div at bounding box center [176, 81] width 352 height 163
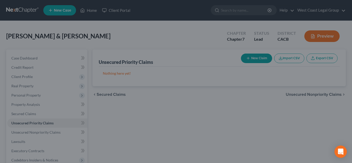
click at [34, 133] on div at bounding box center [176, 81] width 352 height 163
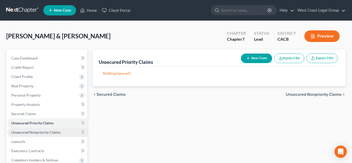
click at [52, 131] on span "Unsecured Nonpriority Claims" at bounding box center [35, 132] width 49 height 4
click at [51, 131] on span "Unsecured Nonpriority Claims" at bounding box center [35, 132] width 49 height 4
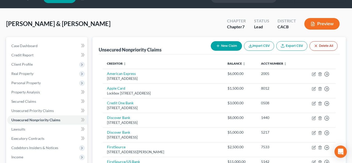
scroll to position [10, 0]
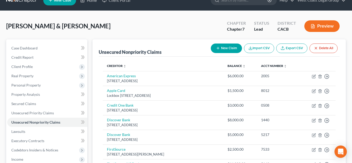
click at [218, 51] on button "New Claim" at bounding box center [226, 48] width 31 height 10
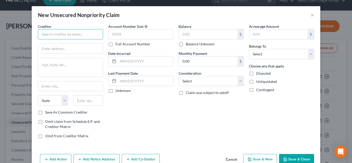
click at [47, 33] on input "text" at bounding box center [70, 34] width 65 height 10
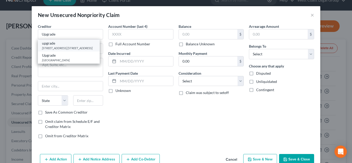
click at [39, 45] on div "upgrade [STREET_ADDRESS] [STREET_ADDRESS]" at bounding box center [69, 45] width 62 height 12
type input "upgrade"
type input "[STREET_ADDRESS]"
type textarea "Floor 10"
type input "Phoenix"
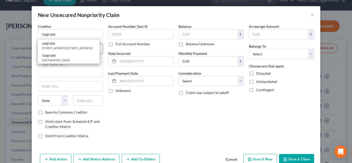
select select "3"
type input "85004"
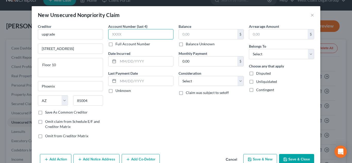
click at [138, 33] on input "text" at bounding box center [140, 34] width 65 height 10
click at [126, 59] on input "text" at bounding box center [145, 61] width 55 height 10
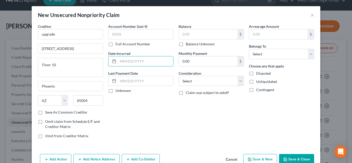
type input "[DATE]"
click at [45, 114] on label "Save As Common Creditor" at bounding box center [66, 112] width 42 height 5
click at [47, 113] on input "Save As Common Creditor" at bounding box center [48, 111] width 3 height 3
checkbox input "true"
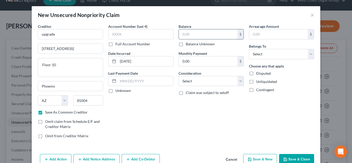
click at [196, 33] on input "text" at bounding box center [208, 34] width 58 height 10
type input "3,000"
click at [190, 77] on select "Select Cable / Satellite Services Collection Agency Credit Card Debt Debt Couns…" at bounding box center [210, 81] width 65 height 10
select select "2"
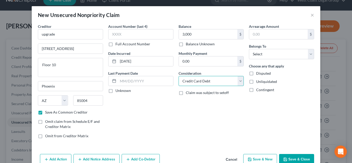
click at [178, 76] on select "Select Cable / Satellite Services Collection Agency Credit Card Debt Debt Couns…" at bounding box center [210, 81] width 65 height 10
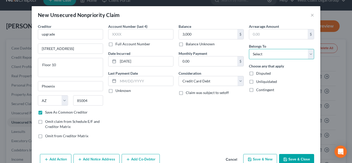
click at [265, 54] on select "Select Debtor 1 Only Debtor 2 Only Debtor 1 And Debtor 2 Only At Least One Of T…" at bounding box center [281, 54] width 65 height 10
select select "2"
click at [249, 49] on select "Select Debtor 1 Only Debtor 2 Only Debtor 1 And Debtor 2 Only At Least One Of T…" at bounding box center [281, 54] width 65 height 10
click at [256, 81] on label "Unliquidated" at bounding box center [266, 81] width 21 height 5
click at [258, 81] on input "Unliquidated" at bounding box center [259, 80] width 3 height 3
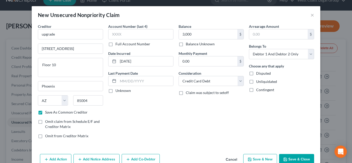
checkbox input "true"
click at [263, 158] on button "Save & New" at bounding box center [260, 159] width 34 height 11
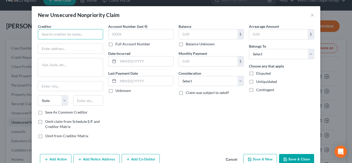
click at [68, 36] on input "text" at bounding box center [70, 34] width 65 height 10
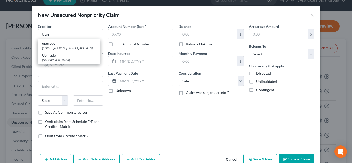
click at [87, 46] on div "[STREET_ADDRESS] [STREET_ADDRESS]" at bounding box center [69, 48] width 54 height 4
type input "upgrade"
type input "[STREET_ADDRESS]"
type textarea "Floor 10"
type input "Phoenix"
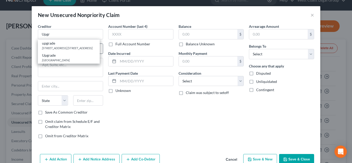
select select "3"
type input "85004"
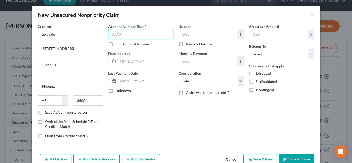
click at [124, 37] on input "text" at bounding box center [140, 34] width 65 height 10
type input "4724"
click at [131, 60] on input "text" at bounding box center [145, 61] width 55 height 10
type input "[DATE]"
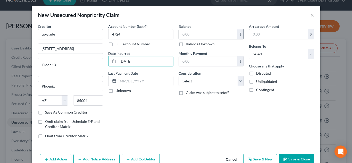
click at [199, 35] on input "text" at bounding box center [208, 34] width 58 height 10
type input "112.80"
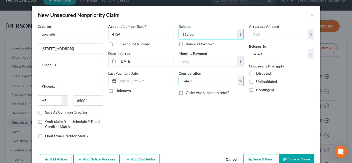
click at [210, 80] on select "Select Cable / Satellite Services Collection Agency Credit Card Debt Debt Couns…" at bounding box center [210, 81] width 65 height 10
select select "2"
click at [178, 76] on select "Select Cable / Satellite Services Collection Agency Credit Card Debt Debt Couns…" at bounding box center [210, 81] width 65 height 10
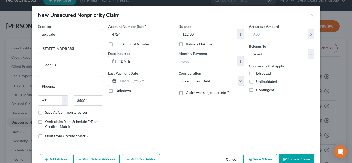
click at [267, 58] on select "Select Debtor 1 Only Debtor 2 Only Debtor 1 And Debtor 2 Only At Least One Of T…" at bounding box center [281, 54] width 65 height 10
select select "2"
click at [249, 49] on select "Select Debtor 1 Only Debtor 2 Only Debtor 1 And Debtor 2 Only At Least One Of T…" at bounding box center [281, 54] width 65 height 10
click at [256, 80] on label "Unliquidated" at bounding box center [266, 81] width 21 height 5
click at [258, 80] on input "Unliquidated" at bounding box center [259, 80] width 3 height 3
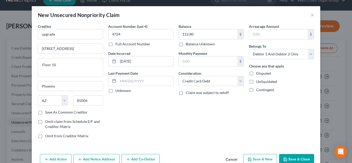
checkbox input "true"
click at [264, 160] on button "Save & New" at bounding box center [260, 159] width 34 height 11
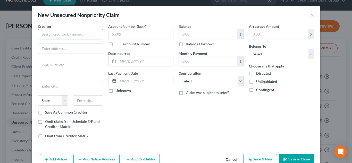
click at [86, 34] on input "text" at bounding box center [70, 34] width 65 height 10
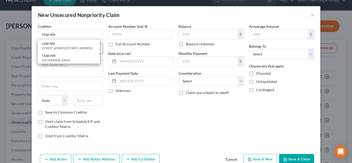
click at [75, 48] on div "[STREET_ADDRESS] [STREET_ADDRESS]" at bounding box center [69, 48] width 54 height 4
type input "upgrade"
type input "[STREET_ADDRESS]"
type textarea "Floor 10"
type input "Phoenix"
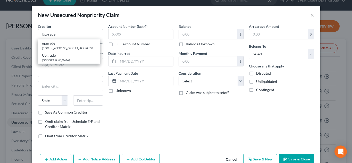
select select "3"
type input "85004"
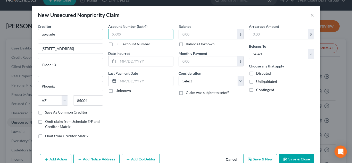
click at [148, 38] on input "text" at bounding box center [140, 34] width 65 height 10
type input "4724"
click at [129, 60] on input "text" at bounding box center [145, 61] width 55 height 10
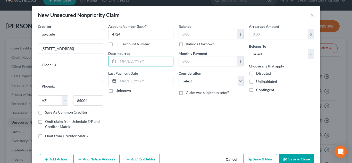
type input "[DATE]"
click at [180, 36] on input "text" at bounding box center [208, 34] width 58 height 10
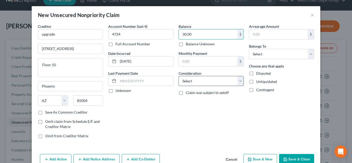
type input "30.00"
click at [212, 79] on select "Select Cable / Satellite Services Collection Agency Credit Card Debt Debt Couns…" at bounding box center [210, 81] width 65 height 10
select select "2"
click at [178, 76] on select "Select Cable / Satellite Services Collection Agency Credit Card Debt Debt Couns…" at bounding box center [210, 81] width 65 height 10
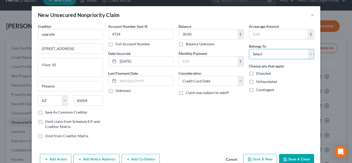
click at [277, 58] on select "Select Debtor 1 Only Debtor 2 Only Debtor 1 And Debtor 2 Only At Least One Of T…" at bounding box center [281, 54] width 65 height 10
select select "2"
click at [249, 49] on select "Select Debtor 1 Only Debtor 2 Only Debtor 1 And Debtor 2 Only At Least One Of T…" at bounding box center [281, 54] width 65 height 10
click at [256, 81] on label "Unliquidated" at bounding box center [266, 81] width 21 height 5
click at [258, 81] on input "Unliquidated" at bounding box center [259, 80] width 3 height 3
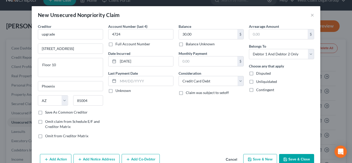
checkbox input "true"
click at [45, 113] on label "Save As Common Creditor" at bounding box center [66, 112] width 42 height 5
click at [47, 113] on input "Save As Common Creditor" at bounding box center [48, 111] width 3 height 3
checkbox input "true"
click at [260, 158] on button "Save & New" at bounding box center [260, 159] width 34 height 11
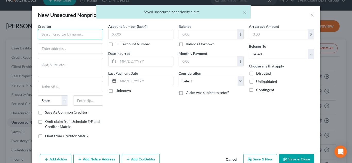
drag, startPoint x: 54, startPoint y: 34, endPoint x: 50, endPoint y: 37, distance: 4.8
click at [54, 35] on input "text" at bounding box center [70, 34] width 65 height 10
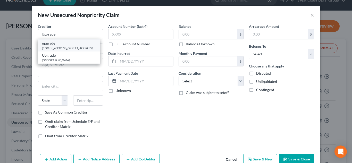
click at [53, 46] on div "[STREET_ADDRESS] [STREET_ADDRESS]" at bounding box center [69, 48] width 54 height 4
type input "upgrade"
type input "[STREET_ADDRESS]"
type textarea "Floor 10"
type input "Phoenix"
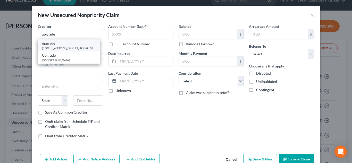
select select "3"
type input "85004"
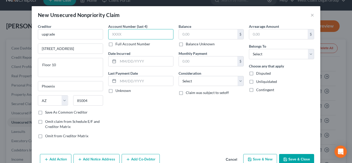
click at [119, 37] on input "text" at bounding box center [140, 34] width 65 height 10
type input "4724"
type input "[DATE]"
type input "500"
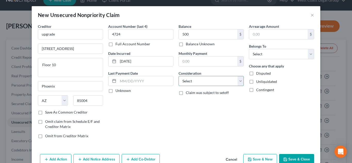
click at [224, 80] on select "Select Cable / Satellite Services Collection Agency Credit Card Debt Debt Couns…" at bounding box center [210, 81] width 65 height 10
select select "2"
click at [178, 76] on select "Select Cable / Satellite Services Collection Agency Credit Card Debt Debt Couns…" at bounding box center [210, 81] width 65 height 10
click at [280, 60] on div "Arrearage Amount $ Belongs To * Select Debtor 1 Only Debtor 2 Only Debtor 1 And…" at bounding box center [281, 83] width 70 height 119
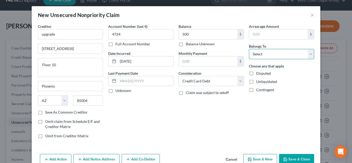
click at [281, 55] on select "Select Debtor 1 Only Debtor 2 Only Debtor 1 And Debtor 2 Only At Least One Of T…" at bounding box center [281, 54] width 65 height 10
select select "2"
click at [249, 49] on select "Select Debtor 1 Only Debtor 2 Only Debtor 1 And Debtor 2 Only At Least One Of T…" at bounding box center [281, 54] width 65 height 10
click at [256, 82] on label "Unliquidated" at bounding box center [266, 81] width 21 height 5
click at [258, 82] on input "Unliquidated" at bounding box center [259, 80] width 3 height 3
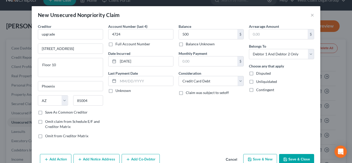
checkbox input "true"
click at [267, 161] on button "Save & New" at bounding box center [260, 159] width 34 height 11
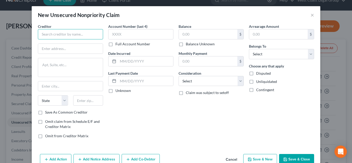
click at [102, 37] on input "text" at bounding box center [70, 34] width 65 height 10
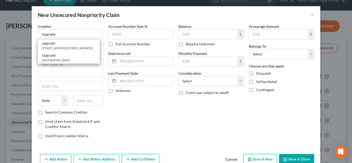
drag, startPoint x: 75, startPoint y: 45, endPoint x: 167, endPoint y: 45, distance: 91.1
click at [75, 45] on div "upgrade" at bounding box center [69, 43] width 54 height 5
type input "upgrade"
type input "[STREET_ADDRESS]"
type textarea "Floor 10"
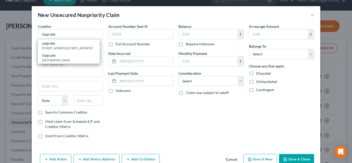
type input "Phoenix"
select select "3"
type input "85004"
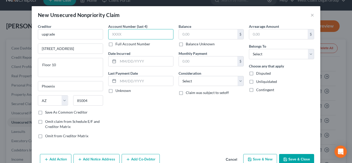
click at [124, 32] on input "text" at bounding box center [140, 34] width 65 height 10
type input "7686"
click at [125, 60] on input "text" at bounding box center [145, 61] width 55 height 10
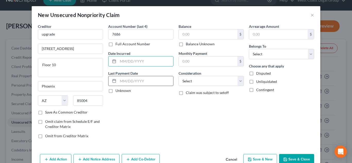
type input "[DATE]"
click at [199, 34] on input "text" at bounding box center [208, 34] width 58 height 10
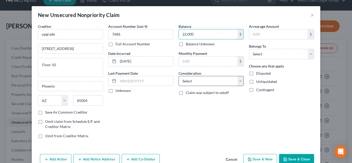
type input "22,000"
click at [191, 83] on select "Select Cable / Satellite Services Collection Agency Credit Card Debt Debt Couns…" at bounding box center [210, 81] width 65 height 10
select select "2"
click at [178, 76] on select "Select Cable / Satellite Services Collection Agency Credit Card Debt Debt Couns…" at bounding box center [210, 81] width 65 height 10
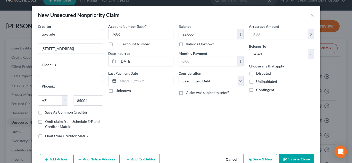
click at [262, 56] on select "Select Debtor 1 Only Debtor 2 Only Debtor 1 And Debtor 2 Only At Least One Of T…" at bounding box center [281, 54] width 65 height 10
select select "2"
click at [249, 49] on select "Select Debtor 1 Only Debtor 2 Only Debtor 1 And Debtor 2 Only At Least One Of T…" at bounding box center [281, 54] width 65 height 10
click at [256, 81] on label "Unliquidated" at bounding box center [266, 81] width 21 height 5
click at [258, 81] on input "Unliquidated" at bounding box center [259, 80] width 3 height 3
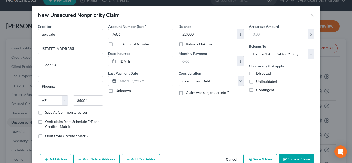
checkbox input "true"
click at [260, 160] on button "Save & New" at bounding box center [260, 159] width 34 height 11
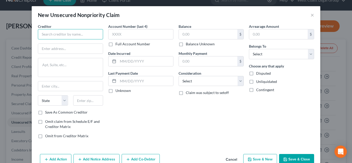
click at [66, 38] on input "text" at bounding box center [70, 34] width 65 height 10
type input "FDCASHADVANCE"
click at [62, 51] on input "text" at bounding box center [70, 49] width 65 height 10
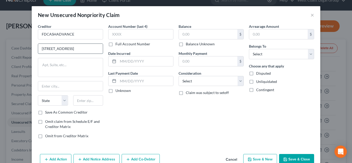
type input "[STREET_ADDRESS]"
type input "[PERSON_NAME]"
select select "33"
type input "08043"
click at [45, 114] on label "Save As Common Creditor" at bounding box center [66, 112] width 42 height 5
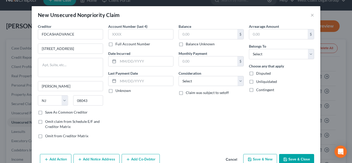
click at [47, 113] on input "Save As Common Creditor" at bounding box center [48, 111] width 3 height 3
checkbox input "true"
click at [131, 35] on input "text" at bounding box center [140, 34] width 65 height 10
type input "9587"
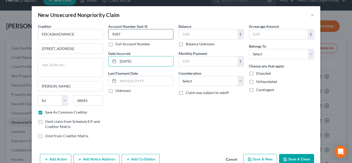
type input "[DATE]"
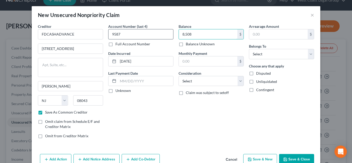
type input "8,508"
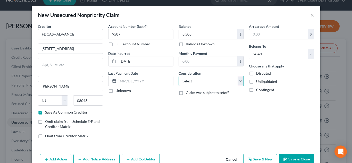
click at [213, 84] on select "Select Cable / Satellite Services Collection Agency Credit Card Debt Debt Couns…" at bounding box center [210, 81] width 65 height 10
select select "2"
click at [178, 76] on select "Select Cable / Satellite Services Collection Agency Credit Card Debt Debt Couns…" at bounding box center [210, 81] width 65 height 10
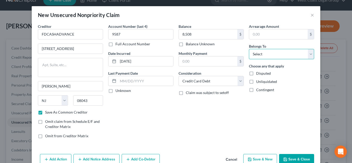
click at [271, 53] on select "Select Debtor 1 Only Debtor 2 Only Debtor 1 And Debtor 2 Only At Least One Of T…" at bounding box center [281, 54] width 65 height 10
select select "2"
click at [249, 49] on select "Select Debtor 1 Only Debtor 2 Only Debtor 1 And Debtor 2 Only At Least One Of T…" at bounding box center [281, 54] width 65 height 10
click at [256, 81] on label "Unliquidated" at bounding box center [266, 81] width 21 height 5
click at [258, 81] on input "Unliquidated" at bounding box center [259, 80] width 3 height 3
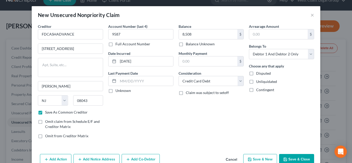
checkbox input "true"
click at [262, 162] on button "Save & New" at bounding box center [260, 159] width 34 height 11
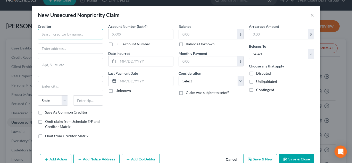
click at [67, 36] on input "text" at bounding box center [70, 34] width 65 height 10
type input "First Date Merchant Services"
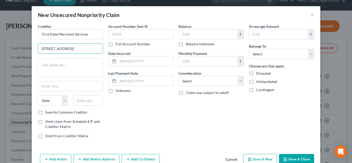
type input "[STREET_ADDRESS]"
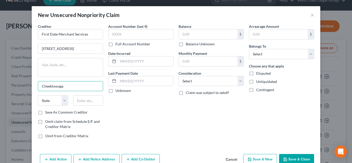
type input "Cheektowaga"
select select "35"
type input "14225"
type input "Buffalo"
click at [45, 113] on label "Save As Common Creditor" at bounding box center [66, 112] width 42 height 5
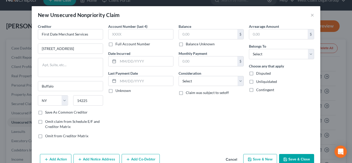
click at [47, 113] on input "Save As Common Creditor" at bounding box center [48, 111] width 3 height 3
checkbox input "true"
click at [134, 34] on input "text" at bounding box center [140, 34] width 65 height 10
type input "4883"
click at [127, 61] on input "text" at bounding box center [145, 61] width 55 height 10
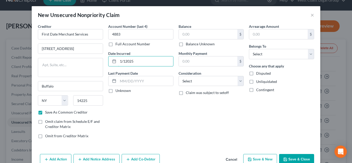
type input "1/12025"
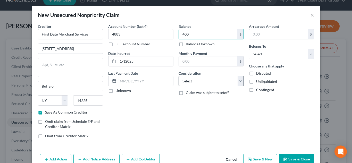
type input "400"
click at [195, 83] on select "Select Cable / Satellite Services Collection Agency Credit Card Debt Debt Couns…" at bounding box center [210, 81] width 65 height 10
select select "2"
click at [178, 76] on select "Select Cable / Satellite Services Collection Agency Credit Card Debt Debt Couns…" at bounding box center [210, 81] width 65 height 10
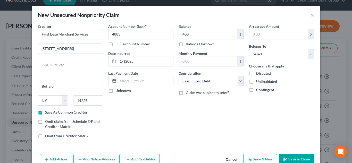
click at [264, 54] on select "Select Debtor 1 Only Debtor 2 Only Debtor 1 And Debtor 2 Only At Least One Of T…" at bounding box center [281, 54] width 65 height 10
select select "2"
click at [249, 49] on select "Select Debtor 1 Only Debtor 2 Only Debtor 1 And Debtor 2 Only At Least One Of T…" at bounding box center [281, 54] width 65 height 10
click at [256, 82] on label "Unliquidated" at bounding box center [266, 81] width 21 height 5
click at [258, 82] on input "Unliquidated" at bounding box center [259, 80] width 3 height 3
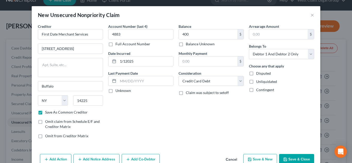
checkbox input "true"
click at [257, 158] on button "Save & New" at bounding box center [260, 159] width 34 height 11
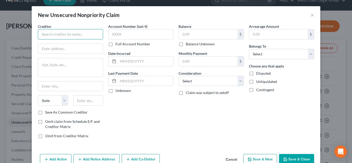
click at [48, 35] on input "text" at bounding box center [70, 34] width 65 height 10
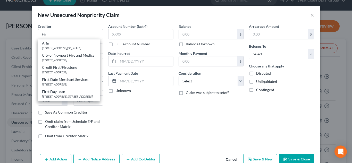
click at [67, 82] on div "First Date Merchant Services" at bounding box center [69, 79] width 54 height 5
type input "First Date Merchant Services"
type input "[STREET_ADDRESS]"
type input "Buffalo"
select select "35"
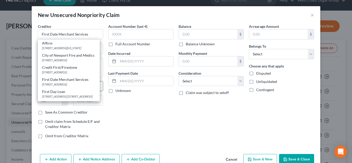
type input "14225"
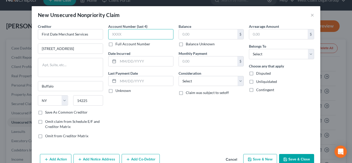
click at [128, 33] on input "text" at bounding box center [140, 34] width 65 height 10
click at [72, 36] on input "First Date Merchant Services" at bounding box center [70, 34] width 65 height 10
drag, startPoint x: 65, startPoint y: 85, endPoint x: 39, endPoint y: 88, distance: 26.2
click at [39, 88] on input "Buffalo" at bounding box center [70, 86] width 65 height 10
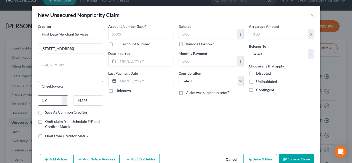
type input "Cheektowaga"
click at [53, 100] on select "State [US_STATE] AK AR AZ CA CO CT DE DC [GEOGRAPHIC_DATA] [GEOGRAPHIC_DATA] GU…" at bounding box center [53, 100] width 30 height 10
click at [90, 106] on div "State [US_STATE] AK AR AZ CA CO CT DE DC [GEOGRAPHIC_DATA] [GEOGRAPHIC_DATA] GU…" at bounding box center [70, 102] width 70 height 14
click at [45, 114] on label "Save As Common Creditor" at bounding box center [66, 112] width 42 height 5
click at [47, 113] on input "Save As Common Creditor" at bounding box center [48, 111] width 3 height 3
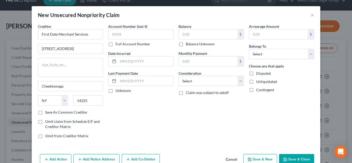
checkbox input "true"
click at [123, 37] on input "text" at bounding box center [140, 34] width 65 height 10
type input "4616"
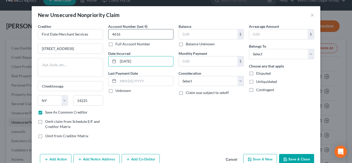
type input "[DATE]"
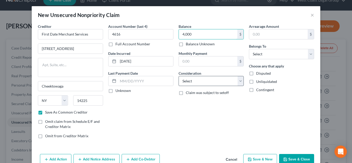
type input "4,000"
click at [197, 78] on select "Select Cable / Satellite Services Collection Agency Credit Card Debt Debt Couns…" at bounding box center [210, 81] width 65 height 10
select select "2"
click at [178, 76] on select "Select Cable / Satellite Services Collection Agency Credit Card Debt Debt Couns…" at bounding box center [210, 81] width 65 height 10
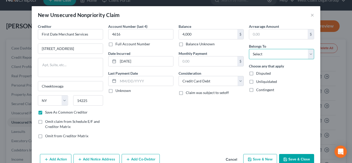
click at [268, 55] on select "Select Debtor 1 Only Debtor 2 Only Debtor 1 And Debtor 2 Only At Least One Of T…" at bounding box center [281, 54] width 65 height 10
select select "2"
click at [249, 49] on select "Select Debtor 1 Only Debtor 2 Only Debtor 1 And Debtor 2 Only At Least One Of T…" at bounding box center [281, 54] width 65 height 10
click at [256, 83] on label "Unliquidated" at bounding box center [266, 81] width 21 height 5
click at [258, 82] on input "Unliquidated" at bounding box center [259, 80] width 3 height 3
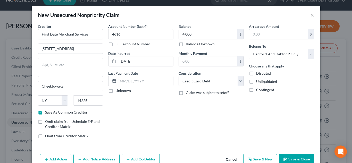
checkbox input "true"
click at [264, 159] on button "Save & New" at bounding box center [260, 159] width 34 height 11
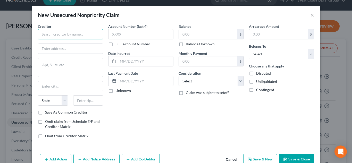
click at [84, 34] on input "text" at bounding box center [70, 34] width 65 height 10
type input "Clover"
type input "PO Box 173845"
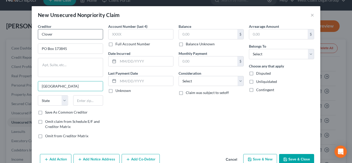
type input "[GEOGRAPHIC_DATA]"
select select "5"
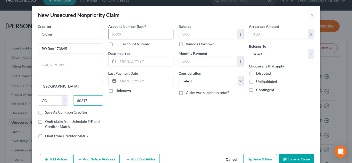
type input "80217"
click at [140, 32] on input "text" at bounding box center [140, 34] width 65 height 10
type input "4883"
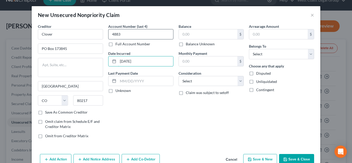
type input "[DATE]"
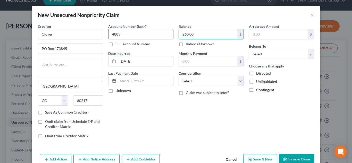
type input "260.00"
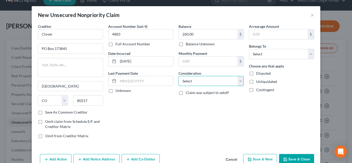
click at [221, 81] on select "Select Cable / Satellite Services Collection Agency Credit Card Debt Debt Couns…" at bounding box center [210, 81] width 65 height 10
select select "2"
click at [178, 76] on select "Select Cable / Satellite Services Collection Agency Credit Card Debt Debt Couns…" at bounding box center [210, 81] width 65 height 10
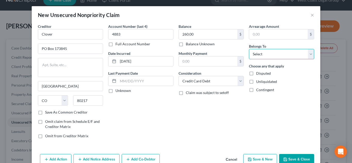
click at [277, 57] on select "Select Debtor 1 Only Debtor 2 Only Debtor 1 And Debtor 2 Only At Least One Of T…" at bounding box center [281, 54] width 65 height 10
select select "2"
click at [249, 49] on select "Select Debtor 1 Only Debtor 2 Only Debtor 1 And Debtor 2 Only At Least One Of T…" at bounding box center [281, 54] width 65 height 10
click at [256, 83] on label "Unliquidated" at bounding box center [266, 81] width 21 height 5
click at [258, 82] on input "Unliquidated" at bounding box center [259, 80] width 3 height 3
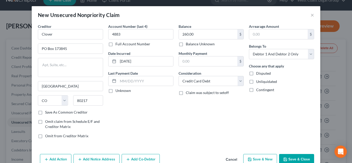
checkbox input "true"
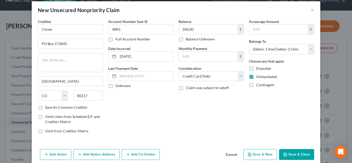
scroll to position [12, 0]
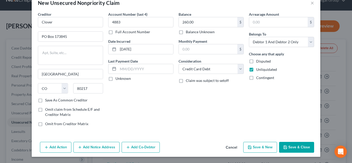
click at [45, 101] on label "Save As Common Creditor" at bounding box center [66, 100] width 42 height 5
click at [47, 101] on input "Save As Common Creditor" at bounding box center [48, 99] width 3 height 3
checkbox input "true"
click at [262, 151] on button "Save & New" at bounding box center [260, 147] width 34 height 11
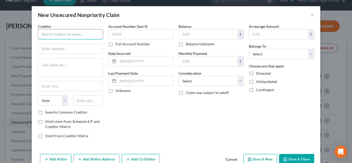
drag, startPoint x: 98, startPoint y: 32, endPoint x: 94, endPoint y: 29, distance: 4.7
click at [98, 32] on input "text" at bounding box center [70, 34] width 65 height 10
type input "First Data Merchant"
type input "PO Box 17548"
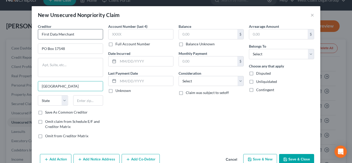
type input "[GEOGRAPHIC_DATA]"
select select "4"
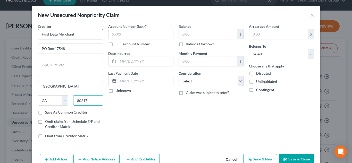
type input "80217"
select select "5"
click at [45, 113] on label "Save As Common Creditor" at bounding box center [66, 112] width 42 height 5
click at [47, 113] on input "Save As Common Creditor" at bounding box center [48, 111] width 3 height 3
checkbox input "true"
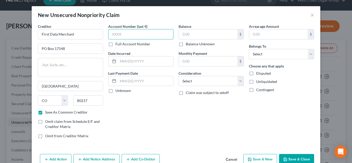
click at [120, 33] on input "text" at bounding box center [140, 34] width 65 height 10
type input "4883"
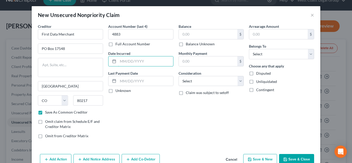
drag, startPoint x: 138, startPoint y: 63, endPoint x: 119, endPoint y: 52, distance: 21.8
click at [138, 63] on input "text" at bounding box center [145, 61] width 55 height 10
type input "[DATE]"
drag, startPoint x: 187, startPoint y: 33, endPoint x: 172, endPoint y: 24, distance: 17.8
click at [187, 33] on input "text" at bounding box center [208, 34] width 58 height 10
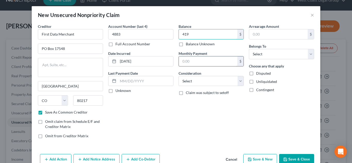
type input "419"
click at [196, 60] on input "text" at bounding box center [208, 61] width 58 height 10
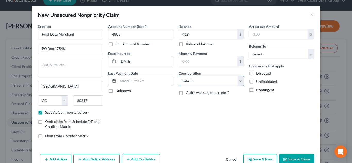
click at [187, 83] on select "Select Cable / Satellite Services Collection Agency Credit Card Debt Debt Couns…" at bounding box center [210, 81] width 65 height 10
select select "2"
click at [178, 76] on select "Select Cable / Satellite Services Collection Agency Credit Card Debt Debt Couns…" at bounding box center [210, 81] width 65 height 10
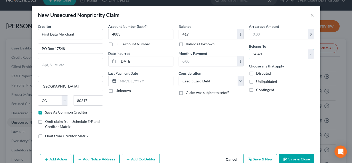
click at [267, 52] on select "Select Debtor 1 Only Debtor 2 Only Debtor 1 And Debtor 2 Only At Least One Of T…" at bounding box center [281, 54] width 65 height 10
select select "2"
click at [249, 49] on select "Select Debtor 1 Only Debtor 2 Only Debtor 1 And Debtor 2 Only At Least One Of T…" at bounding box center [281, 54] width 65 height 10
click at [256, 82] on label "Unliquidated" at bounding box center [266, 81] width 21 height 5
click at [258, 82] on input "Unliquidated" at bounding box center [259, 80] width 3 height 3
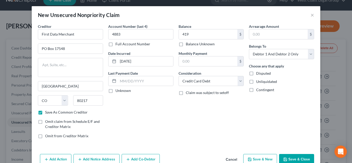
checkbox input "true"
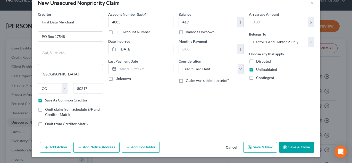
click at [300, 148] on button "Save & Close" at bounding box center [296, 147] width 35 height 11
checkbox input "false"
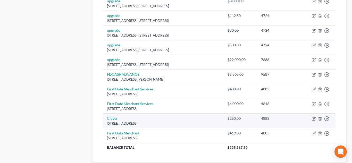
scroll to position [393, 0]
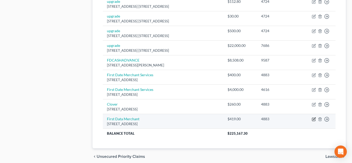
click at [314, 118] on icon "button" at bounding box center [313, 119] width 4 height 4
select select "5"
select select "2"
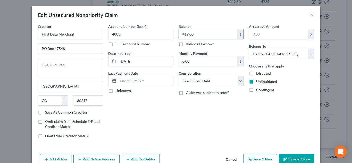
click at [201, 36] on input "419.00" at bounding box center [208, 34] width 58 height 10
type input "510"
click at [267, 157] on button "Save & New" at bounding box center [260, 159] width 34 height 11
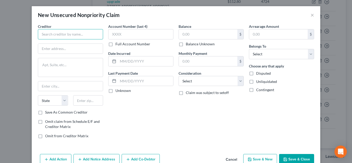
click at [46, 34] on input "text" at bounding box center [70, 34] width 65 height 10
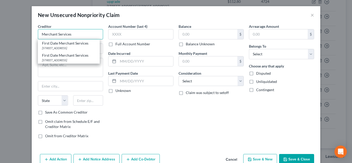
type input "Merchant Services"
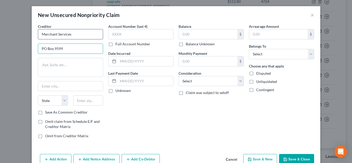
type input "PO Box 9599"
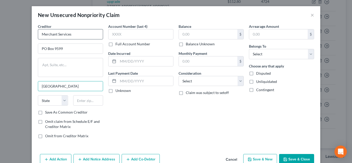
type input "[GEOGRAPHIC_DATA]"
select select "44"
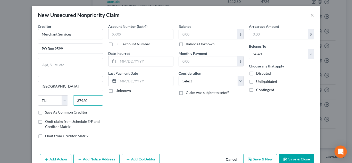
type input "37920"
click at [45, 112] on label "Save As Common Creditor" at bounding box center [66, 112] width 42 height 5
click at [47, 112] on input "Save As Common Creditor" at bounding box center [48, 111] width 3 height 3
checkbox input "true"
click at [135, 34] on input "text" at bounding box center [140, 34] width 65 height 10
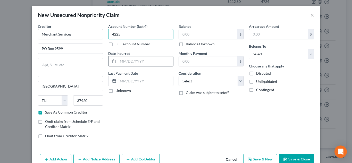
type input "4225"
click at [146, 58] on div "Date Incurred" at bounding box center [140, 59] width 65 height 16
click at [146, 59] on input "text" at bounding box center [145, 61] width 55 height 10
type input "[DATE]"
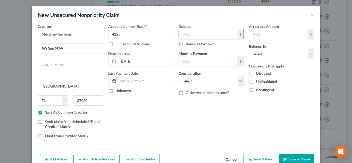
click at [205, 37] on input "text" at bounding box center [208, 34] width 58 height 10
type input "15"
click at [209, 78] on select "Select Cable / Satellite Services Collection Agency Credit Card Debt Debt Couns…" at bounding box center [210, 81] width 65 height 10
select select "2"
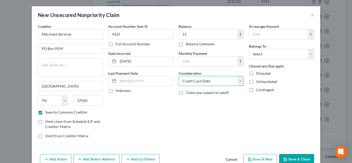
click at [178, 76] on select "Select Cable / Satellite Services Collection Agency Credit Card Debt Debt Couns…" at bounding box center [210, 81] width 65 height 10
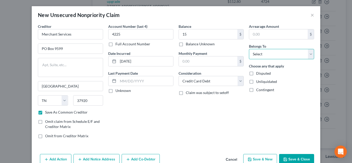
click at [293, 56] on select "Select Debtor 1 Only Debtor 2 Only Debtor 1 And Debtor 2 Only At Least One Of T…" at bounding box center [281, 54] width 65 height 10
select select "2"
click at [249, 49] on select "Select Debtor 1 Only Debtor 2 Only Debtor 1 And Debtor 2 Only At Least One Of T…" at bounding box center [281, 54] width 65 height 10
click at [256, 83] on label "Unliquidated" at bounding box center [266, 81] width 21 height 5
click at [258, 82] on input "Unliquidated" at bounding box center [259, 80] width 3 height 3
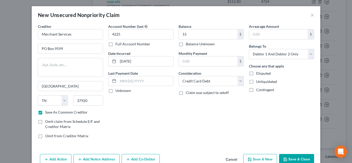
checkbox input "true"
click at [265, 156] on button "Save & New" at bounding box center [260, 159] width 34 height 11
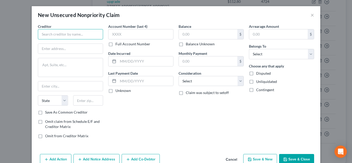
click at [78, 34] on input "text" at bounding box center [70, 34] width 65 height 10
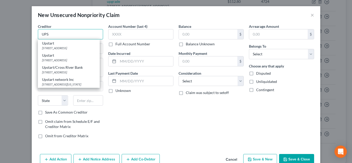
type input "UPS"
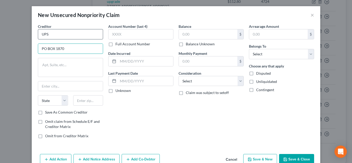
type input "PO BOX 1870"
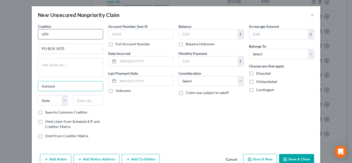
type input "Ashland"
select select "48"
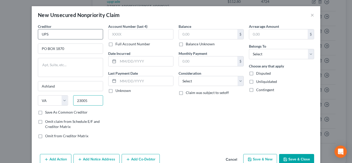
type input "23005"
click at [173, 30] on input "text" at bounding box center [140, 34] width 65 height 10
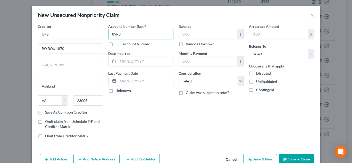
type input "89R3"
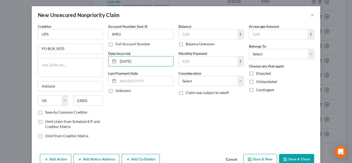
type input "[DATE]"
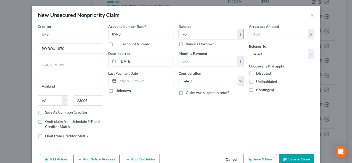
type input "70"
click at [204, 82] on select "Select Cable / Satellite Services Collection Agency Credit Card Debt Debt Couns…" at bounding box center [210, 81] width 65 height 10
select select "2"
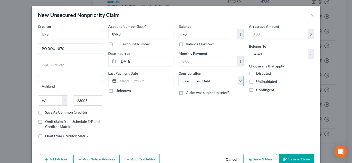
click at [178, 76] on select "Select Cable / Satellite Services Collection Agency Credit Card Debt Debt Couns…" at bounding box center [210, 81] width 65 height 10
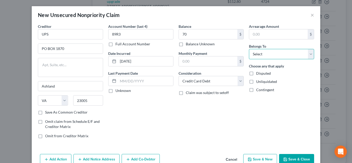
click at [268, 57] on select "Select Debtor 1 Only Debtor 2 Only Debtor 1 And Debtor 2 Only At Least One Of T…" at bounding box center [281, 54] width 65 height 10
select select "2"
click at [249, 49] on select "Select Debtor 1 Only Debtor 2 Only Debtor 1 And Debtor 2 Only At Least One Of T…" at bounding box center [281, 54] width 65 height 10
click at [256, 80] on label "Unliquidated" at bounding box center [266, 81] width 21 height 5
click at [258, 80] on input "Unliquidated" at bounding box center [259, 80] width 3 height 3
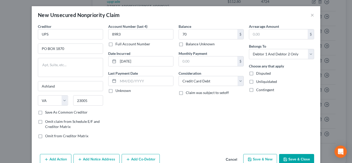
checkbox input "true"
click at [258, 161] on button "Save & New" at bounding box center [260, 159] width 34 height 11
